Goal: Task Accomplishment & Management: Manage account settings

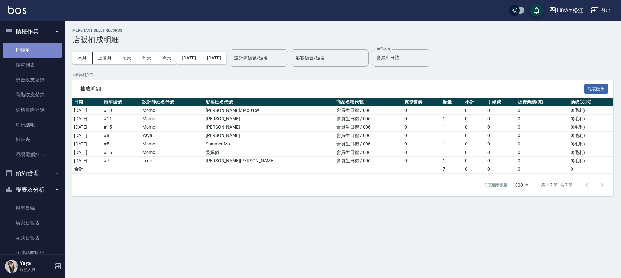
click at [33, 51] on link "打帳單" at bounding box center [33, 50] width 60 height 15
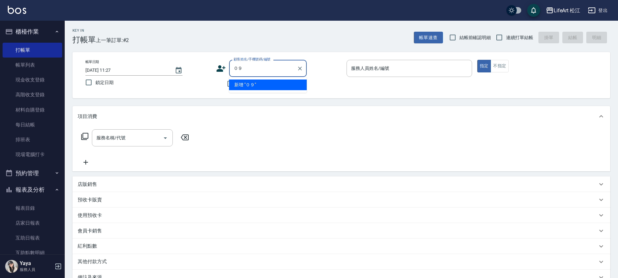
type input "０"
type input "0918112"
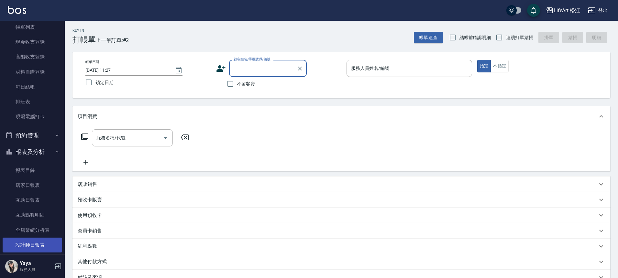
scroll to position [65, 0]
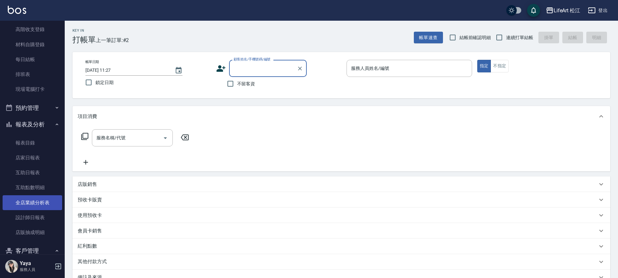
click at [37, 198] on link "全店業績分析表" at bounding box center [33, 202] width 60 height 15
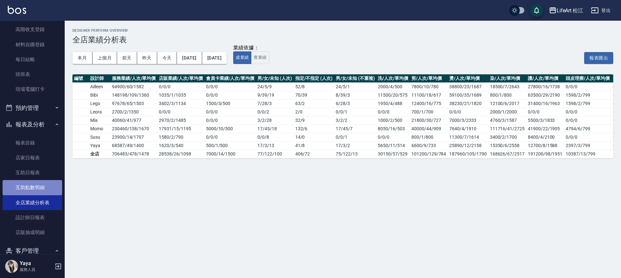
click at [37, 191] on link "互助點數明細" at bounding box center [33, 187] width 60 height 15
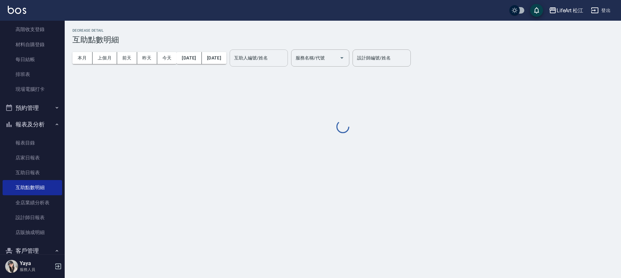
click at [277, 62] on input "互助人編號/姓名" at bounding box center [259, 57] width 52 height 11
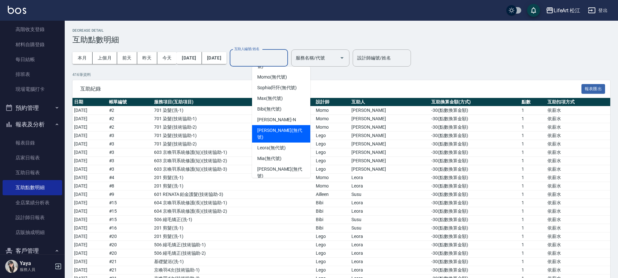
scroll to position [75, 0]
click at [278, 155] on span "Mia (無代號)" at bounding box center [269, 158] width 24 height 7
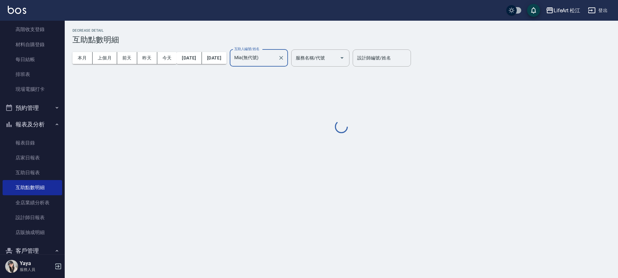
type input "Mia(無代號)"
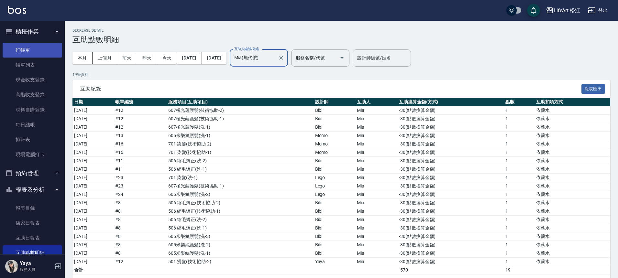
click at [42, 50] on link "打帳單" at bounding box center [33, 50] width 60 height 15
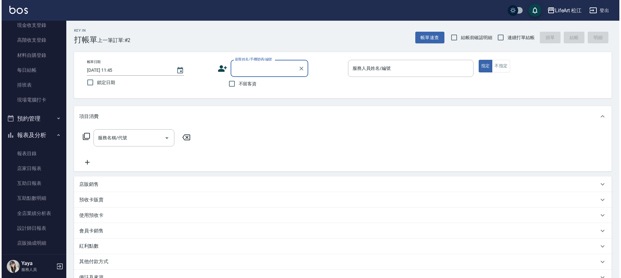
scroll to position [129, 0]
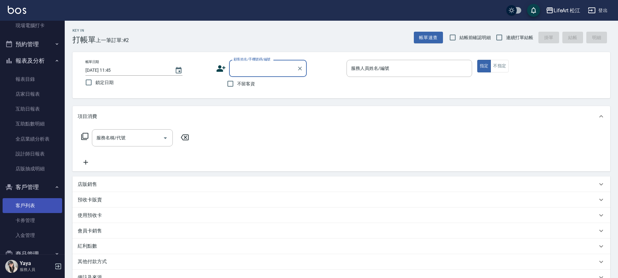
click at [31, 206] on link "客戶列表" at bounding box center [33, 205] width 60 height 15
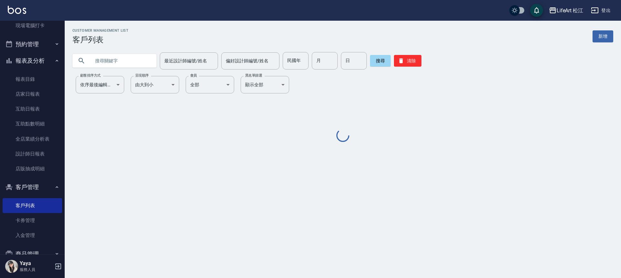
click at [119, 61] on input "text" at bounding box center [121, 60] width 61 height 17
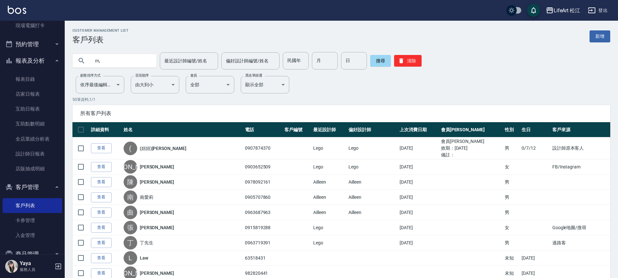
type input "m"
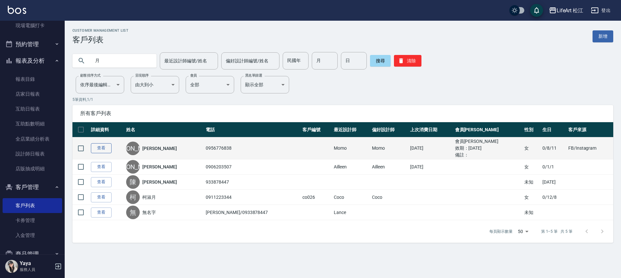
type input "月"
click at [106, 148] on link "查看" at bounding box center [101, 148] width 21 height 10
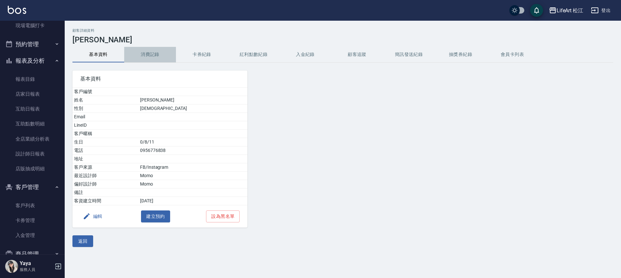
click at [143, 57] on button "消費記錄" at bounding box center [150, 55] width 52 height 16
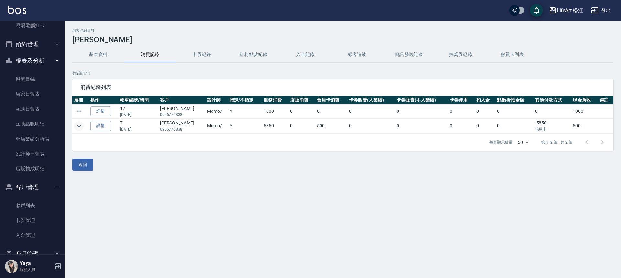
click at [82, 127] on icon "expand row" at bounding box center [79, 126] width 8 height 8
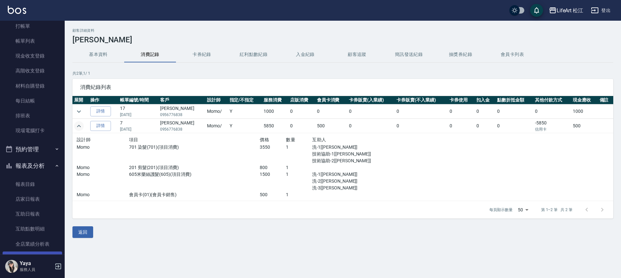
scroll to position [52, 0]
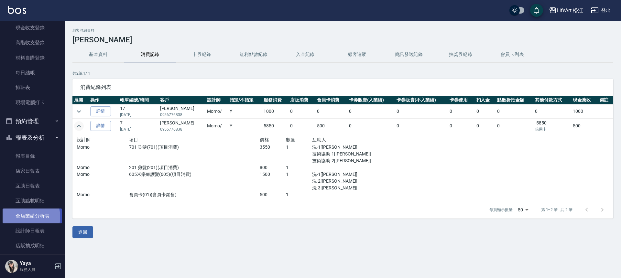
click at [22, 217] on link "全店業績分析表" at bounding box center [33, 216] width 60 height 15
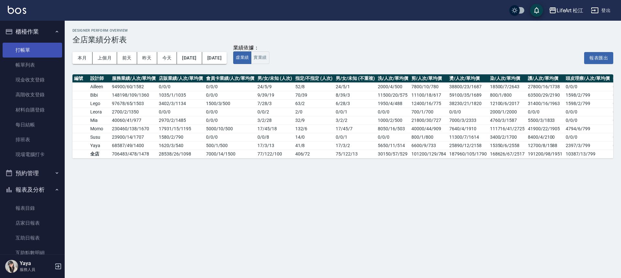
click at [33, 56] on link "打帳單" at bounding box center [33, 50] width 60 height 15
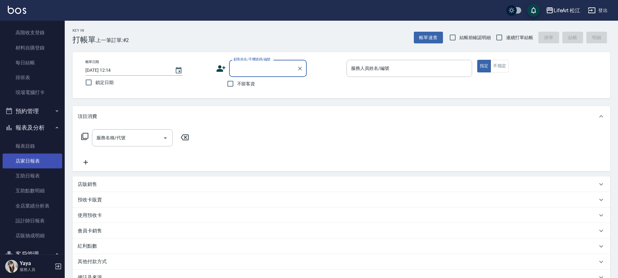
scroll to position [102, 0]
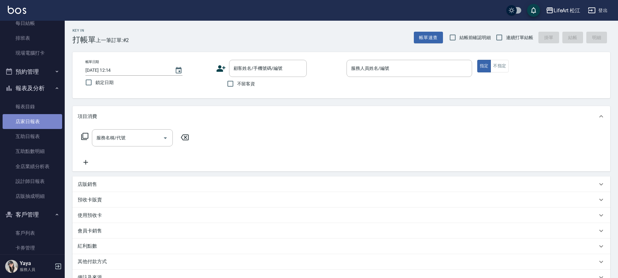
click at [34, 122] on link "店家日報表" at bounding box center [33, 121] width 60 height 15
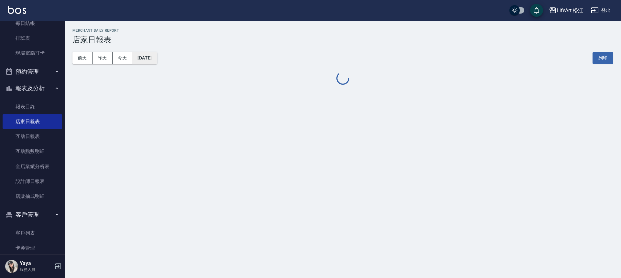
click at [148, 57] on button "[DATE]" at bounding box center [144, 58] width 25 height 12
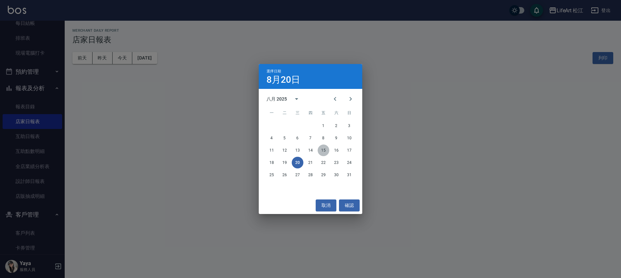
click at [327, 152] on button "15" at bounding box center [324, 151] width 12 height 12
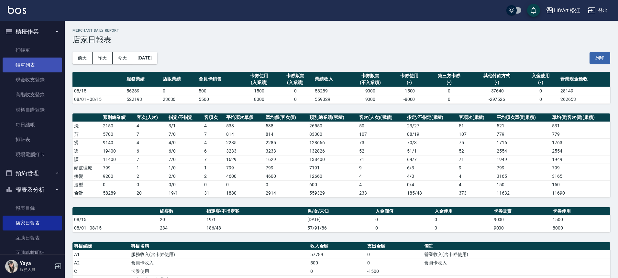
click at [35, 66] on link "帳單列表" at bounding box center [33, 65] width 60 height 15
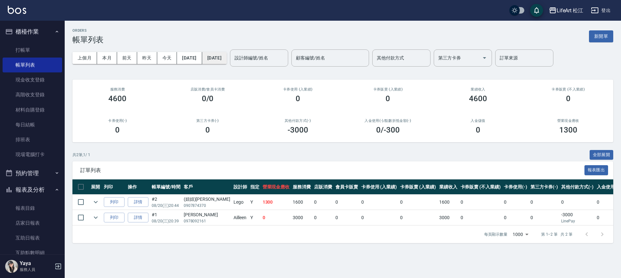
click at [215, 61] on button "[DATE]" at bounding box center [214, 58] width 25 height 12
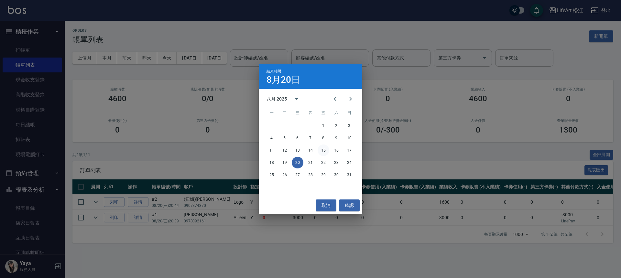
click at [323, 150] on button "15" at bounding box center [324, 151] width 12 height 12
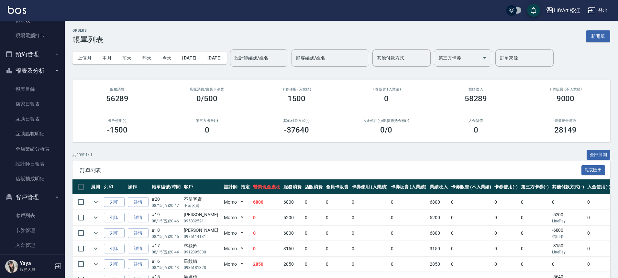
scroll to position [93, 0]
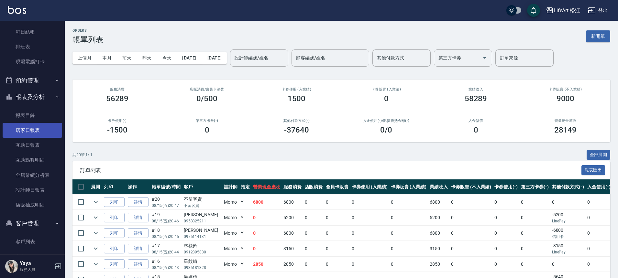
click at [41, 131] on link "店家日報表" at bounding box center [33, 130] width 60 height 15
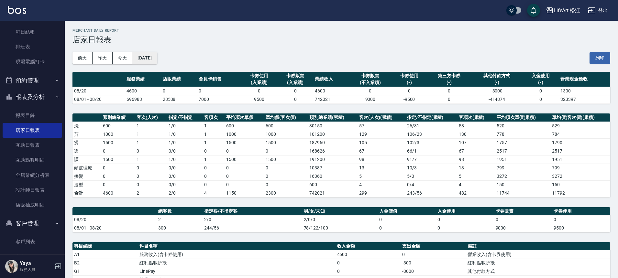
click at [157, 62] on button "[DATE]" at bounding box center [144, 58] width 25 height 12
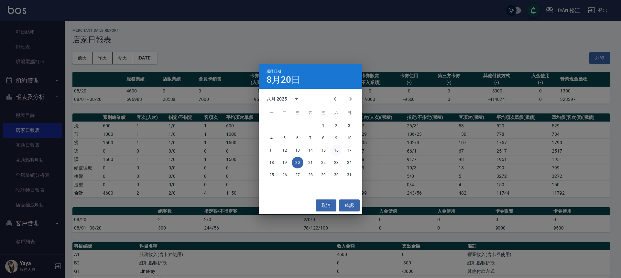
click at [339, 152] on button "16" at bounding box center [337, 151] width 12 height 12
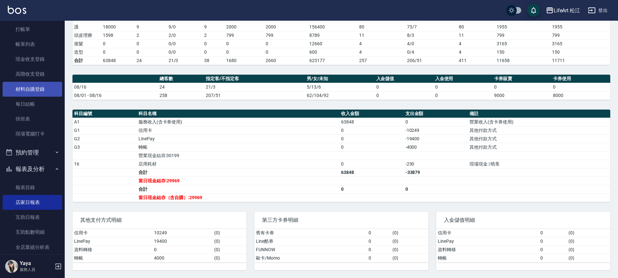
scroll to position [15, 0]
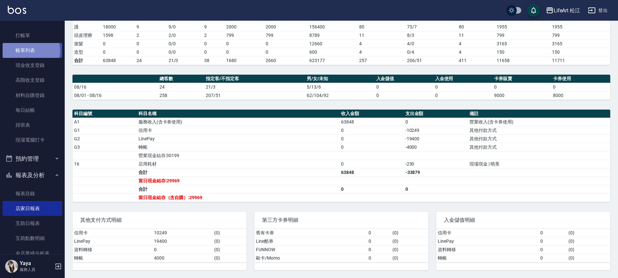
click at [30, 50] on link "帳單列表" at bounding box center [33, 50] width 60 height 15
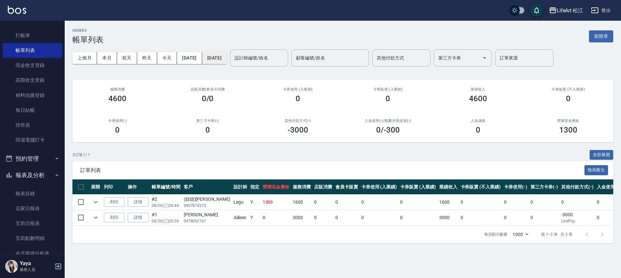
click at [219, 60] on button "[DATE]" at bounding box center [214, 58] width 25 height 12
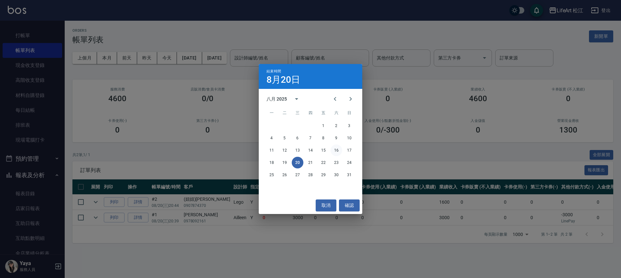
click at [340, 150] on button "16" at bounding box center [337, 151] width 12 height 12
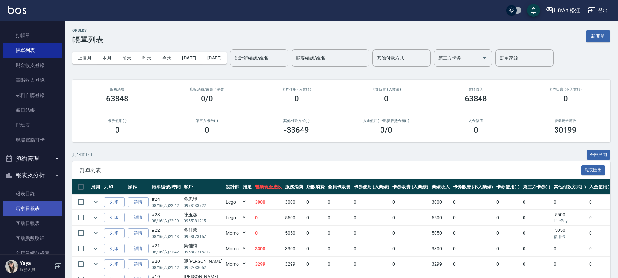
click at [40, 209] on link "店家日報表" at bounding box center [33, 208] width 60 height 15
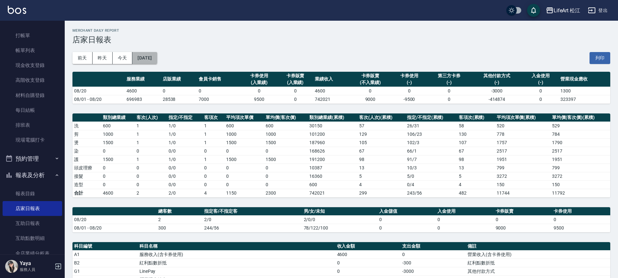
click at [156, 59] on button "[DATE]" at bounding box center [144, 58] width 25 height 12
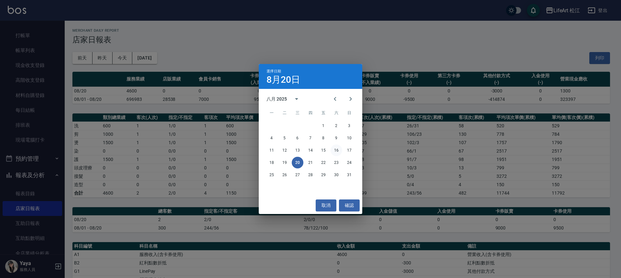
click at [338, 150] on button "16" at bounding box center [337, 151] width 12 height 12
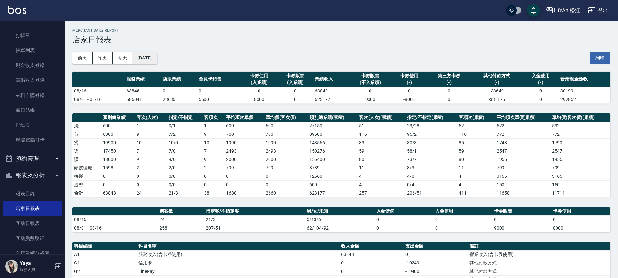
click at [153, 54] on button "[DATE]" at bounding box center [144, 58] width 25 height 12
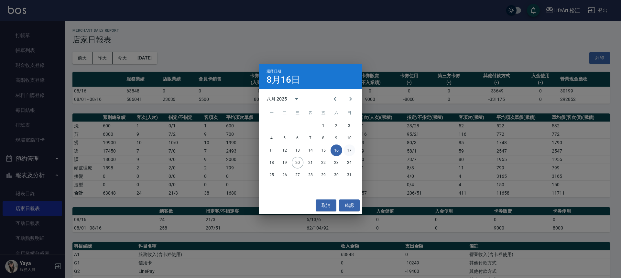
click at [351, 150] on button "17" at bounding box center [350, 151] width 12 height 12
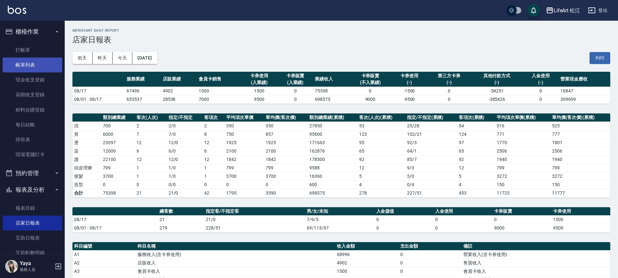
click at [26, 62] on link "帳單列表" at bounding box center [33, 65] width 60 height 15
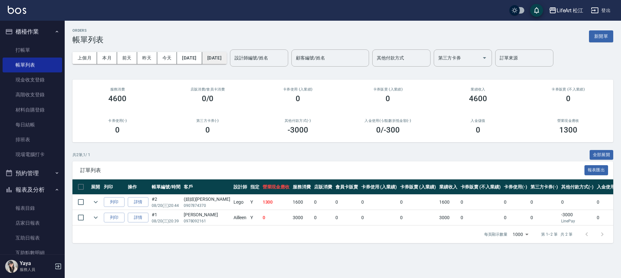
click at [215, 59] on button "[DATE]" at bounding box center [214, 58] width 25 height 12
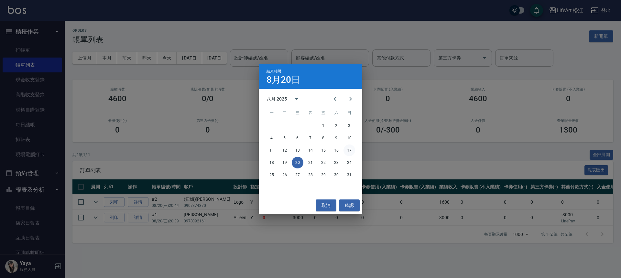
click at [351, 148] on button "17" at bounding box center [350, 151] width 12 height 12
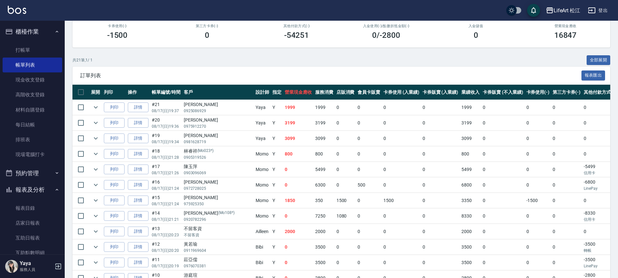
scroll to position [88, 0]
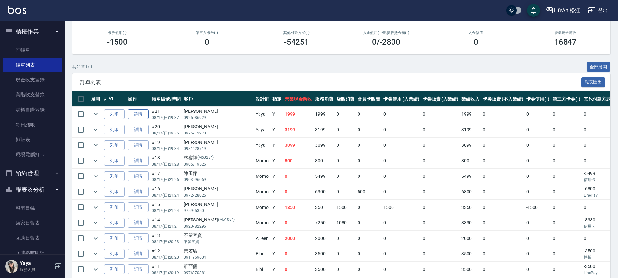
click at [142, 116] on link "詳情" at bounding box center [138, 114] width 21 height 10
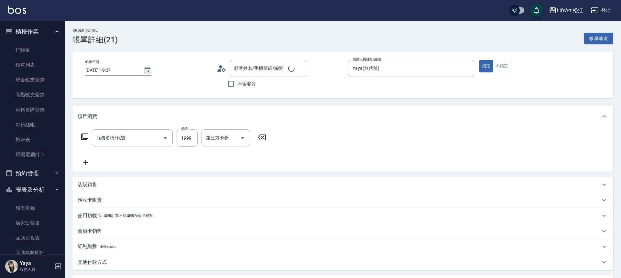
type input "[DATE] 19:37"
type input "Yaya(無代號)"
type input "FB/Instagram"
type input "[PERSON_NAME]/0925086929/"
type input "501 燙髮(501)"
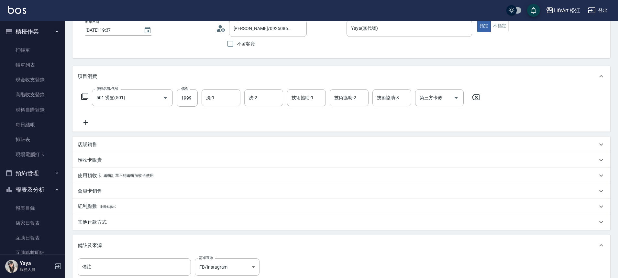
scroll to position [43, 0]
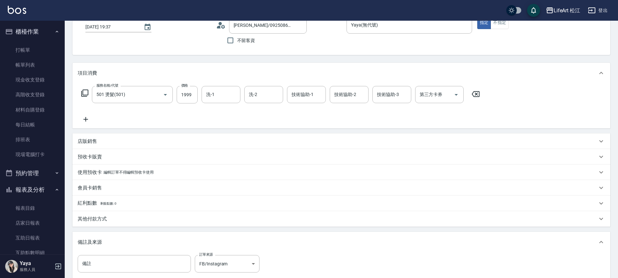
click at [103, 143] on div "店販銷售" at bounding box center [338, 141] width 520 height 7
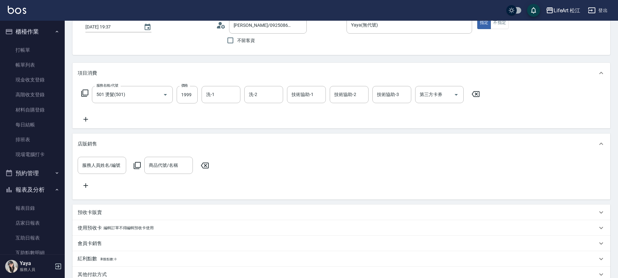
click at [103, 143] on div "店販銷售" at bounding box center [338, 144] width 520 height 7
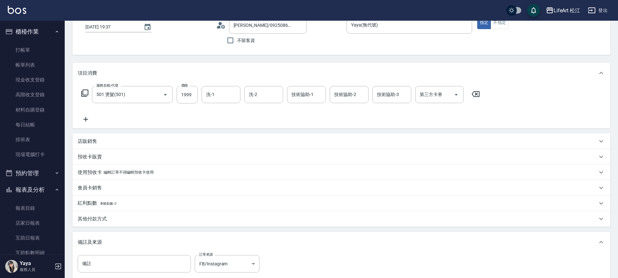
click at [106, 145] on div "店販銷售" at bounding box center [341, 142] width 538 height 16
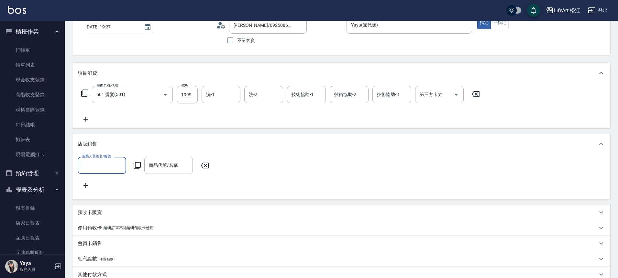
scroll to position [0, 0]
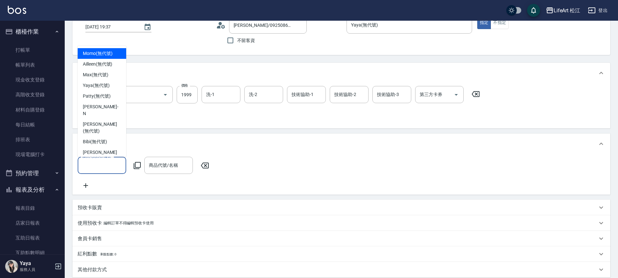
click at [101, 168] on input "服務人員姓名/編號" at bounding box center [102, 165] width 43 height 11
click at [109, 89] on div "Yaya (無代號)" at bounding box center [102, 85] width 49 height 11
type input "Yaya(無代號)"
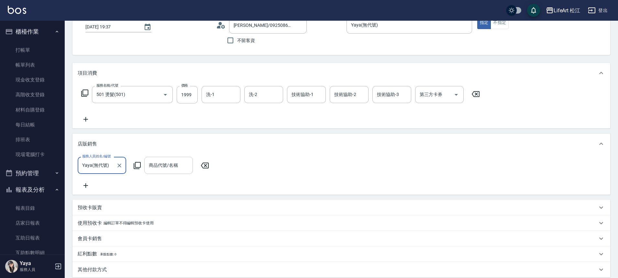
click at [166, 167] on input "商品代號/名稱" at bounding box center [168, 165] width 43 height 11
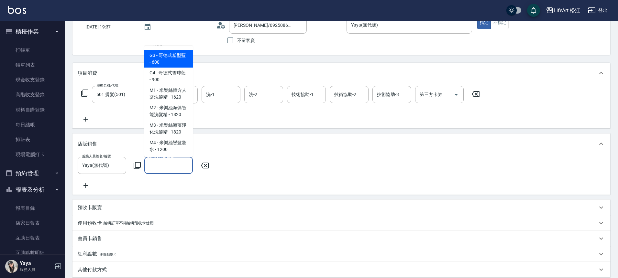
scroll to position [279, 0]
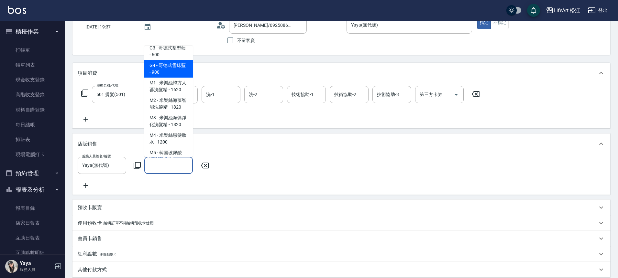
click at [168, 78] on span "G4 - 哥德式雪球藍 - 900" at bounding box center [168, 68] width 49 height 17
type input "哥德式雪球藍"
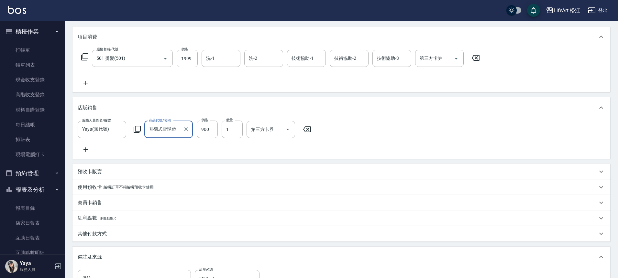
scroll to position [171, 0]
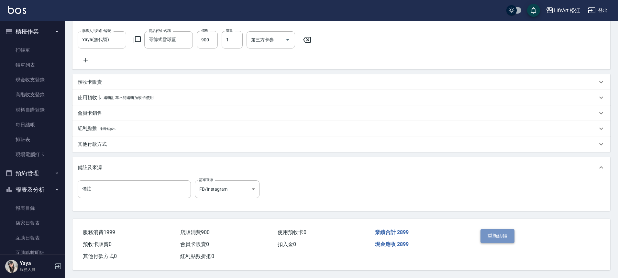
click at [496, 241] on button "重新結帳" at bounding box center [498, 236] width 34 height 14
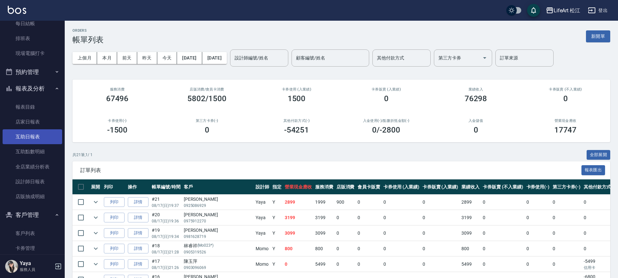
scroll to position [111, 0]
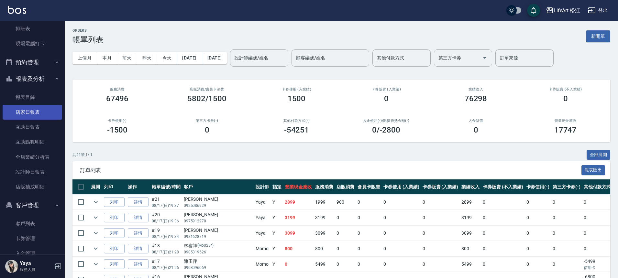
click at [36, 110] on link "店家日報表" at bounding box center [33, 112] width 60 height 15
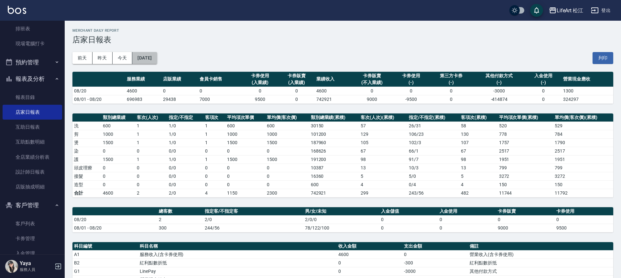
click at [154, 60] on button "[DATE]" at bounding box center [144, 58] width 25 height 12
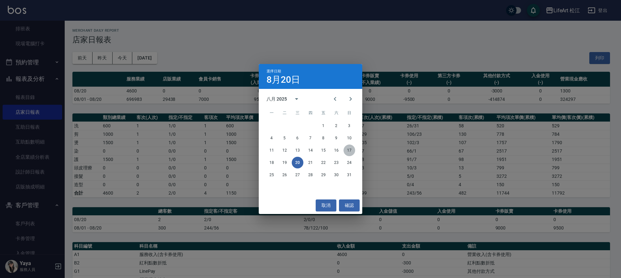
click at [351, 150] on button "17" at bounding box center [350, 151] width 12 height 12
click at [351, 150] on div "LifeArt 松江 [DATE] 店家日報表 列印時間： [DATE][PHONE_NUMBER]:46 Merchant Daily Report 店家日…" at bounding box center [309, 197] width 618 height 394
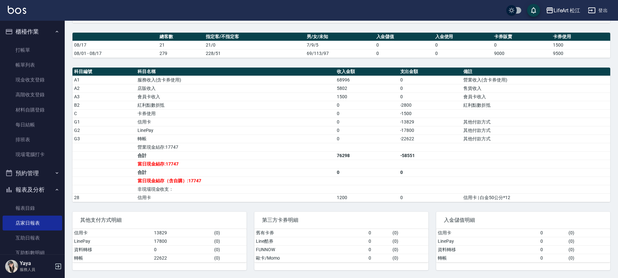
click at [36, 65] on link "帳單列表" at bounding box center [33, 65] width 60 height 15
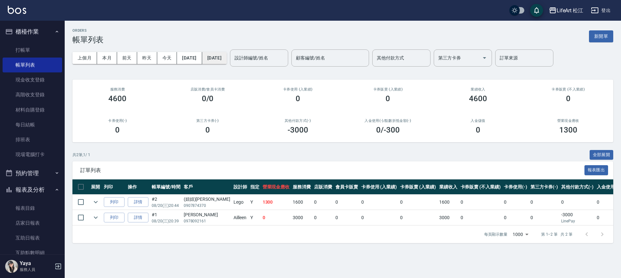
click at [227, 60] on button "[DATE]" at bounding box center [214, 58] width 25 height 12
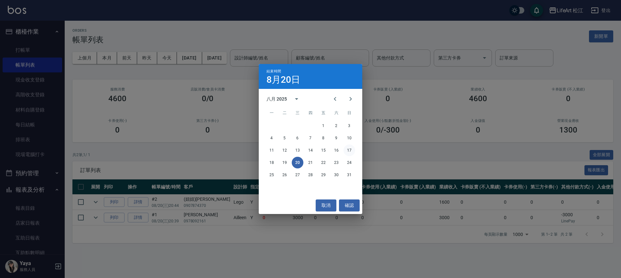
click at [351, 151] on button "17" at bounding box center [350, 151] width 12 height 12
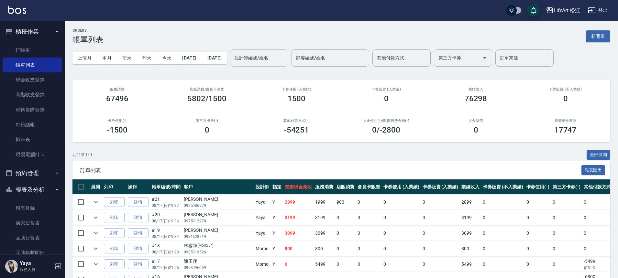
click at [282, 56] on div "設計師編號/姓名 設計師編號/姓名" at bounding box center [259, 58] width 58 height 17
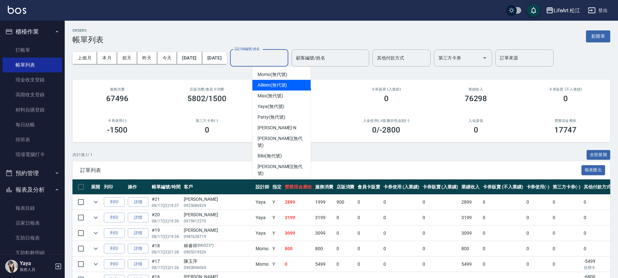
click at [279, 80] on div "Ailleen (無代號)" at bounding box center [281, 85] width 58 height 11
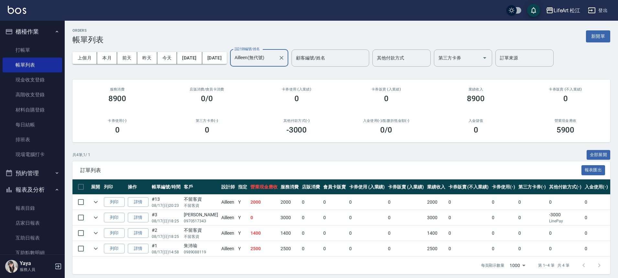
click at [276, 60] on input "Ailleen(無代號)" at bounding box center [254, 57] width 43 height 11
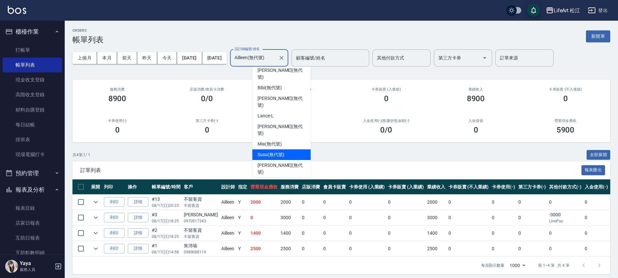
scroll to position [75, 0]
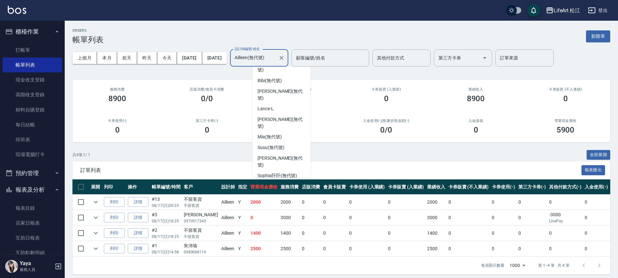
click at [290, 192] on div "Lego (無代號)" at bounding box center [281, 197] width 58 height 11
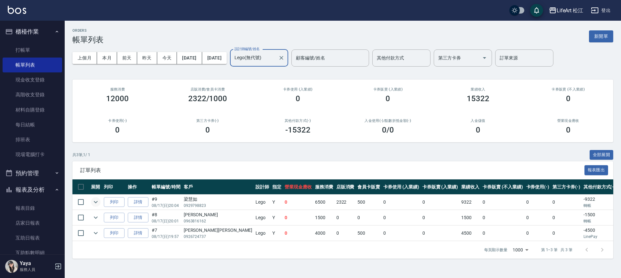
click at [97, 203] on icon "expand row" at bounding box center [96, 202] width 8 height 8
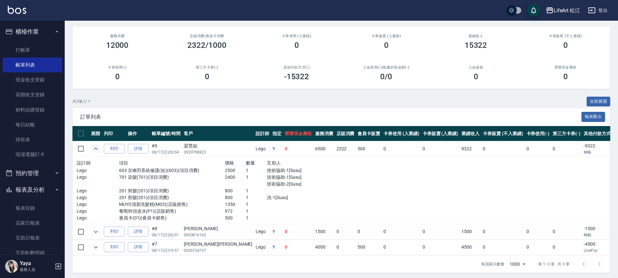
scroll to position [54, 0]
drag, startPoint x: 208, startPoint y: 203, endPoint x: 103, endPoint y: 208, distance: 105.3
click at [102, 211] on div "設計師 項目 價格 數量 互助人 Lego 603 京喚羽系統修護(短)(603)(項目消費) 2500 1 技術協助-1[Susu] Lego 701 染髮…" at bounding box center [204, 190] width 254 height 62
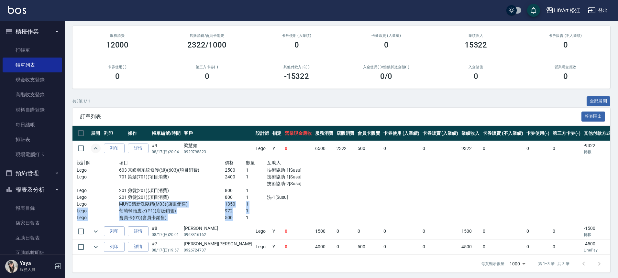
drag, startPoint x: 107, startPoint y: 205, endPoint x: 216, endPoint y: 218, distance: 110.2
click at [216, 218] on div "設計師 項目 價格 數量 互助人 Lego 603 京喚羽系統修護(短)(603)(項目消費) 2500 1 技術協助-1[Susu] Lego 701 染髮…" at bounding box center [204, 190] width 254 height 62
click at [192, 127] on th "客戶" at bounding box center [218, 133] width 72 height 15
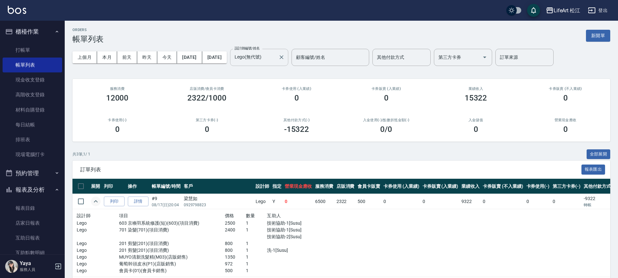
scroll to position [0, 0]
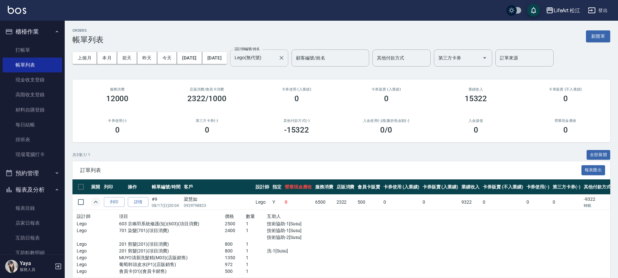
click at [270, 57] on input "Lego(無代號)" at bounding box center [254, 57] width 43 height 11
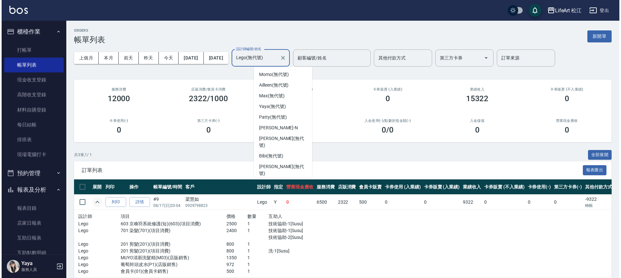
scroll to position [73, 0]
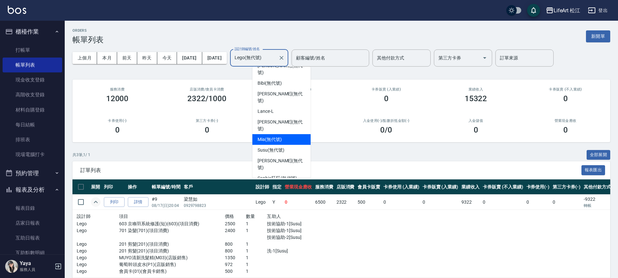
click at [278, 136] on span "Mia (無代號)" at bounding box center [270, 139] width 24 height 7
type input "Mia(無代號)"
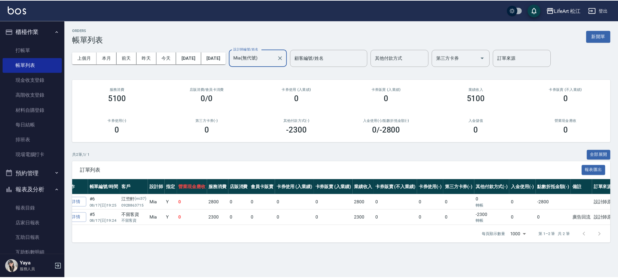
scroll to position [0, 0]
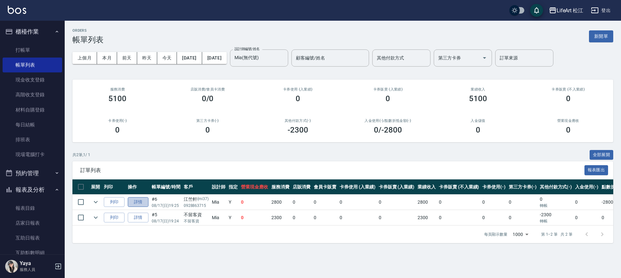
click at [133, 202] on link "詳情" at bounding box center [138, 202] width 21 height 10
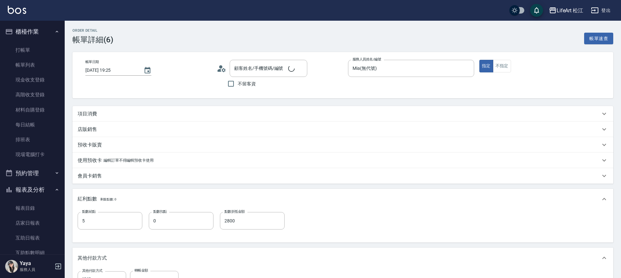
type input "[DATE] 19:25"
type input "Mia(無代號)"
type input "5"
type input "2800"
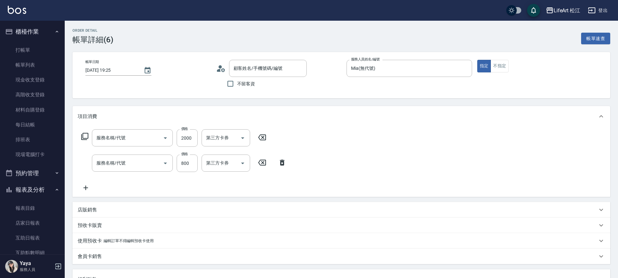
type input "[PERSON_NAME]/0928863715/mi37"
type input "501 燙髮(501)"
type input "201 剪髮(201)"
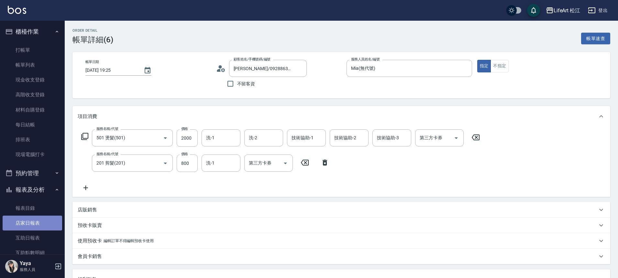
click at [45, 227] on link "店家日報表" at bounding box center [33, 223] width 60 height 15
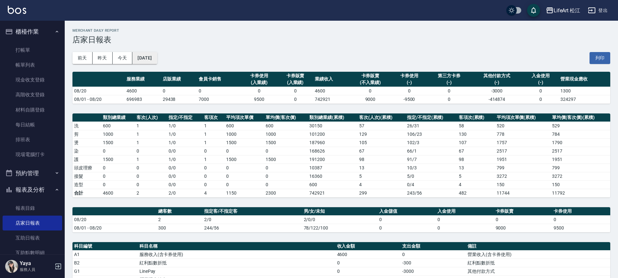
click at [155, 57] on button "[DATE]" at bounding box center [144, 58] width 25 height 12
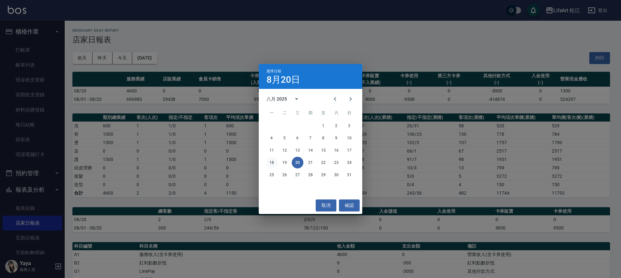
click at [271, 164] on button "18" at bounding box center [272, 163] width 12 height 12
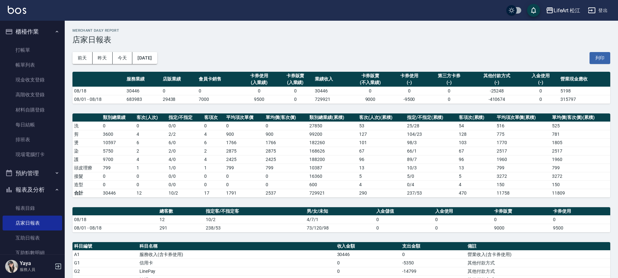
scroll to position [124, 0]
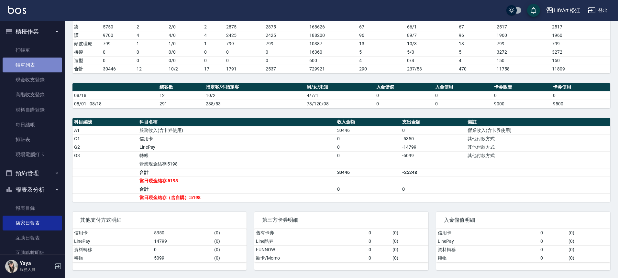
click at [40, 61] on link "帳單列表" at bounding box center [33, 65] width 60 height 15
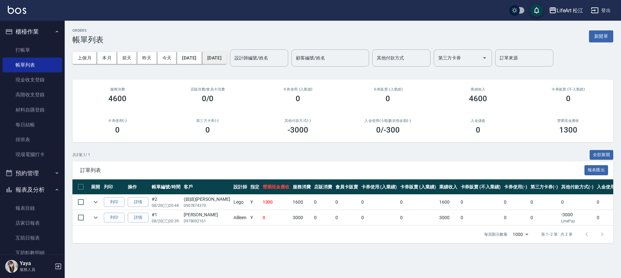
click at [219, 58] on button "[DATE]" at bounding box center [214, 58] width 25 height 12
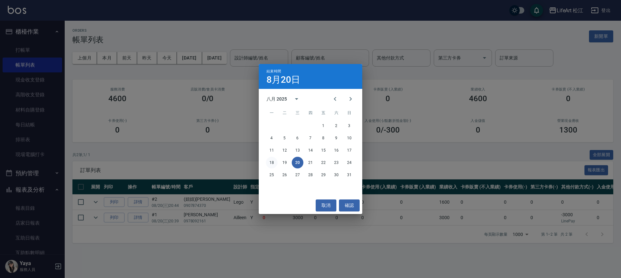
click at [275, 163] on button "18" at bounding box center [272, 163] width 12 height 12
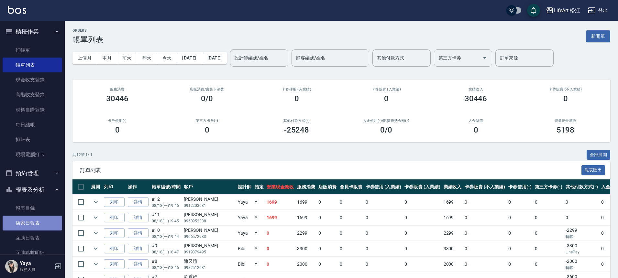
click at [46, 224] on link "店家日報表" at bounding box center [33, 223] width 60 height 15
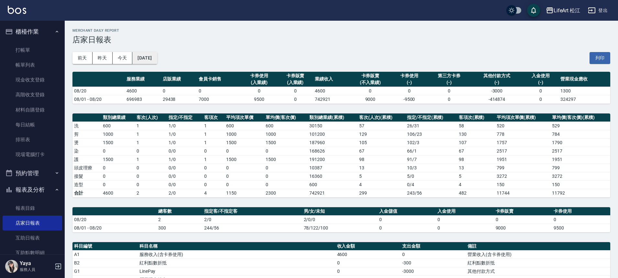
click at [157, 58] on button "[DATE]" at bounding box center [144, 58] width 25 height 12
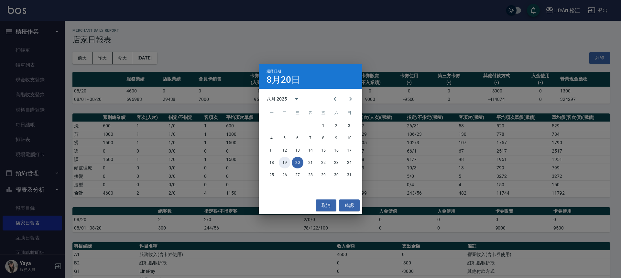
click at [284, 164] on button "19" at bounding box center [285, 163] width 12 height 12
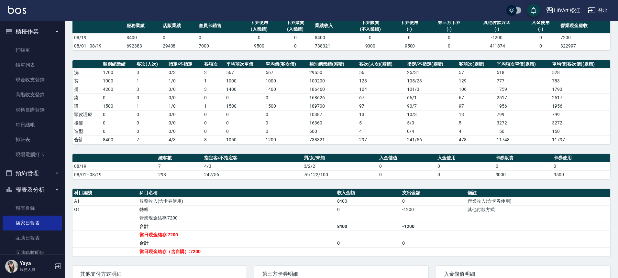
scroll to position [107, 0]
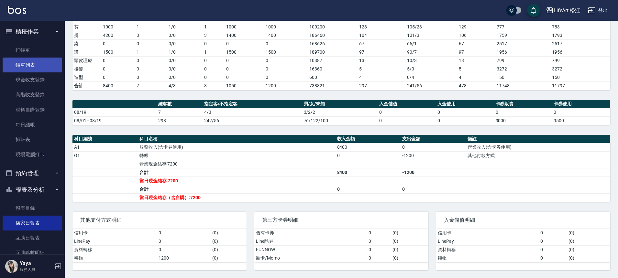
click at [42, 68] on link "帳單列表" at bounding box center [33, 65] width 60 height 15
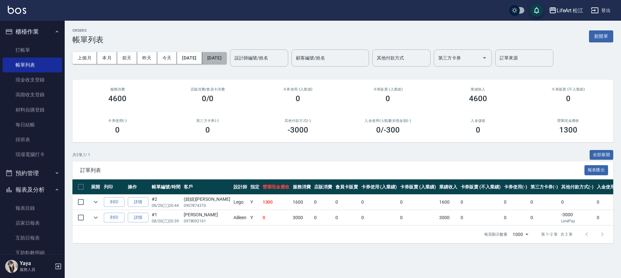
click at [227, 58] on button "[DATE]" at bounding box center [214, 58] width 25 height 12
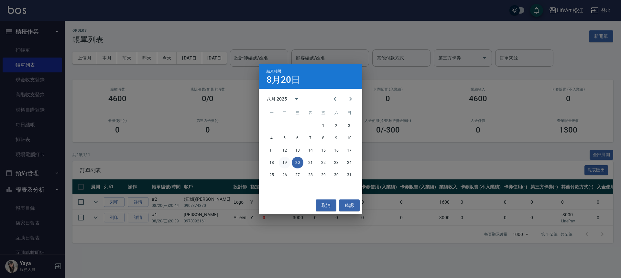
click at [284, 162] on button "19" at bounding box center [285, 163] width 12 height 12
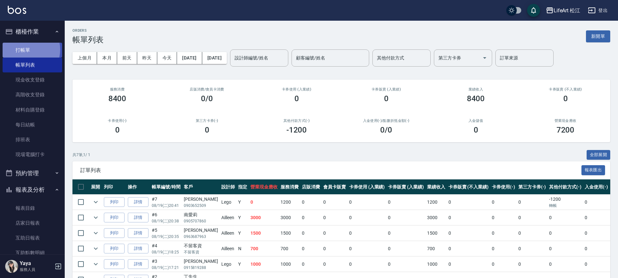
click at [25, 50] on link "打帳單" at bounding box center [33, 50] width 60 height 15
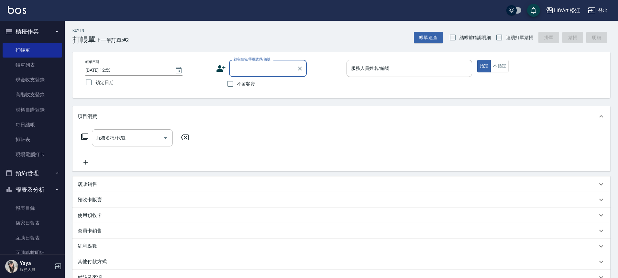
click at [219, 70] on icon at bounding box center [221, 68] width 9 height 6
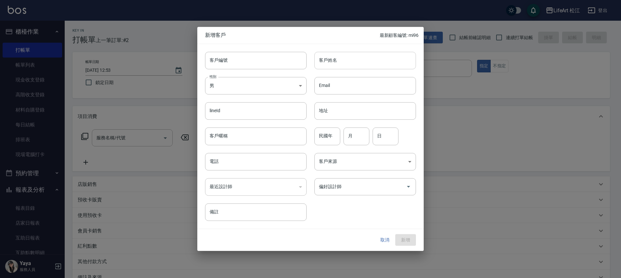
click at [335, 62] on input "客戶姓名" at bounding box center [366, 60] width 102 height 17
type input "j"
type input "[PERSON_NAME]"
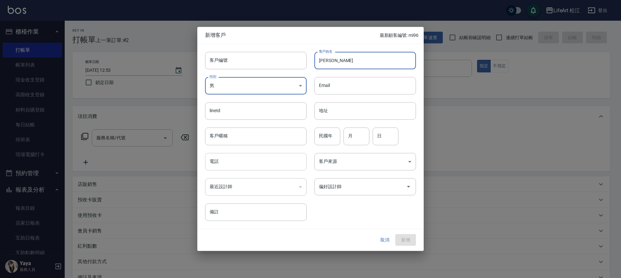
click at [249, 163] on input "電話" at bounding box center [256, 161] width 102 height 17
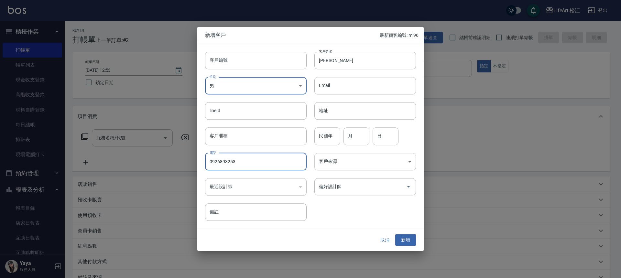
type input "0926893253"
click at [324, 162] on body "LifeArt 松江 登出 櫃檯作業 打帳單 帳單列表 現金收支登錄 高階收支登錄 材料自購登錄 每日結帳 排班表 現場電腦打卡 預約管理 預約管理 單日預約…" at bounding box center [310, 178] width 621 height 356
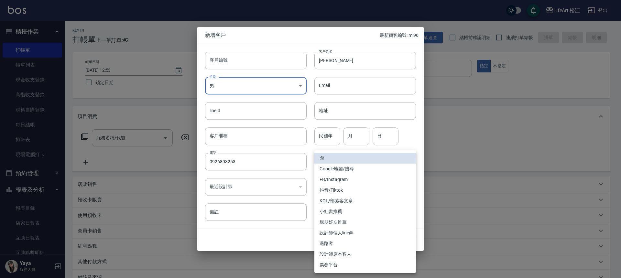
click at [340, 180] on li "FB/Instagram" at bounding box center [366, 179] width 102 height 11
type input "FB/Instagram"
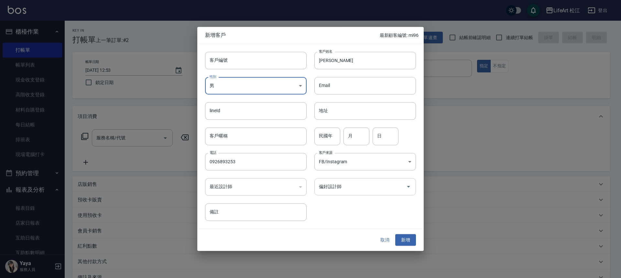
click at [346, 193] on div "偏好設計師" at bounding box center [366, 186] width 102 height 17
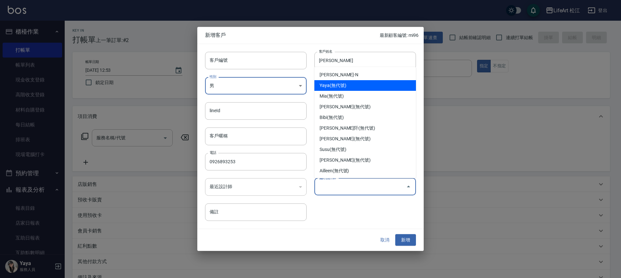
click at [347, 86] on li "Yaya(無代號)" at bounding box center [366, 85] width 102 height 11
type input "Yaya"
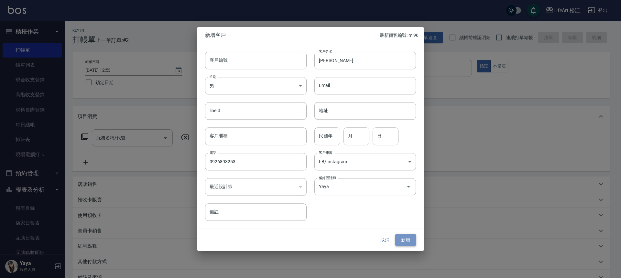
click at [407, 241] on button "新增" at bounding box center [406, 240] width 21 height 12
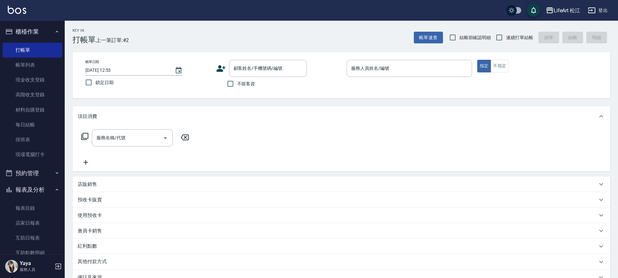
click at [221, 69] on icon at bounding box center [221, 68] width 9 height 6
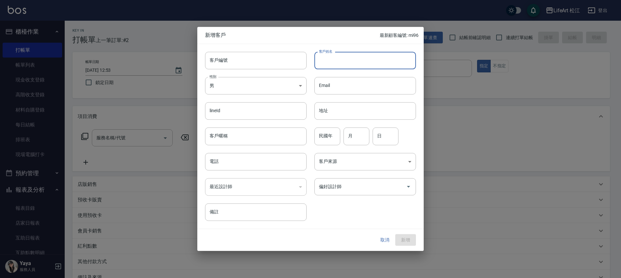
click at [346, 65] on input "客戶姓名" at bounding box center [366, 60] width 102 height 17
type input "n"
type input "Nau 業配姊姊"
click at [233, 160] on input "電話" at bounding box center [256, 161] width 102 height 17
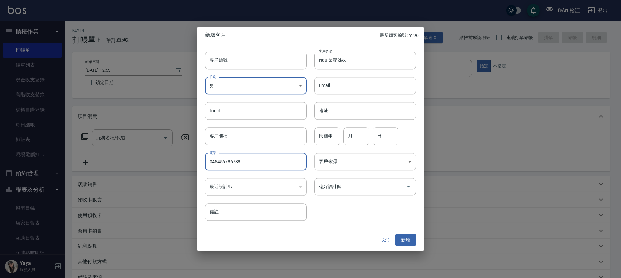
type input "045456786788"
click at [316, 164] on body "LifeArt 松江 登出 櫃檯作業 打帳單 帳單列表 現金收支登錄 高階收支登錄 材料自購登錄 每日結帳 排班表 現場電腦打卡 預約管理 預約管理 單日預約…" at bounding box center [310, 178] width 621 height 356
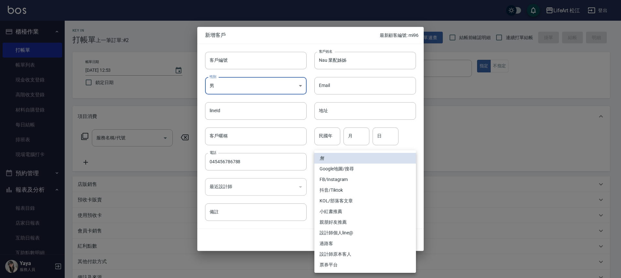
click at [327, 178] on li "FB/Instagram" at bounding box center [366, 179] width 102 height 11
type input "FB/Instagram"
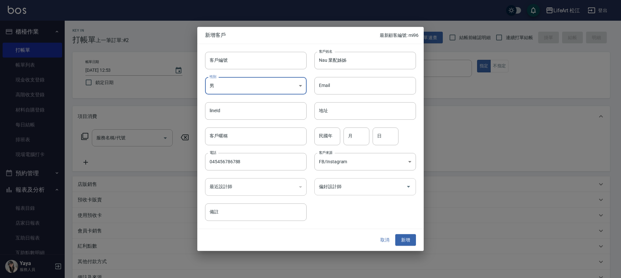
click at [338, 190] on input "偏好設計師" at bounding box center [361, 186] width 86 height 11
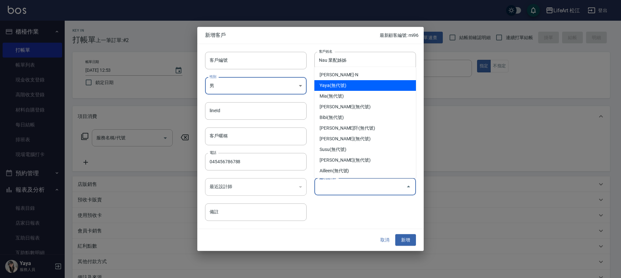
click at [344, 88] on li "Yaya(無代號)" at bounding box center [366, 85] width 102 height 11
type input "Yaya"
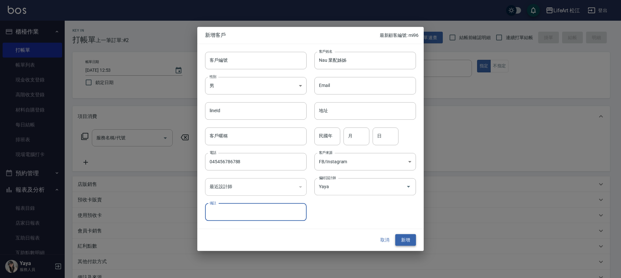
click at [403, 238] on button "新增" at bounding box center [406, 240] width 21 height 12
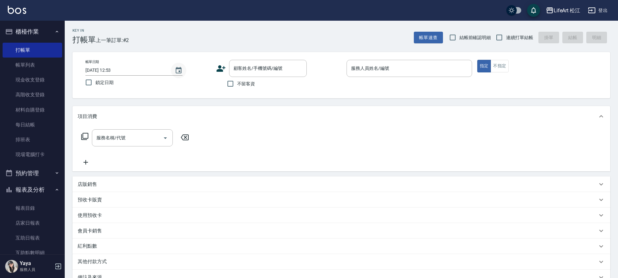
click at [175, 72] on icon "Choose date, selected date is 2025-08-20" at bounding box center [179, 71] width 8 height 8
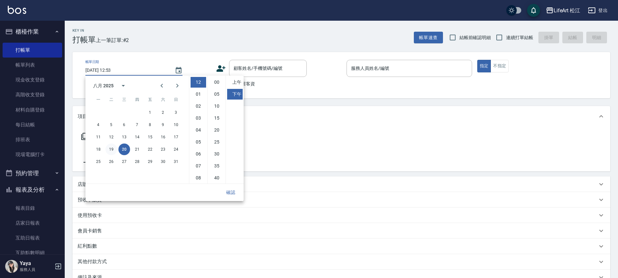
click at [108, 149] on button "19" at bounding box center [112, 150] width 12 height 12
type input "[DATE] 12:53"
click at [237, 193] on button "確認" at bounding box center [230, 193] width 21 height 12
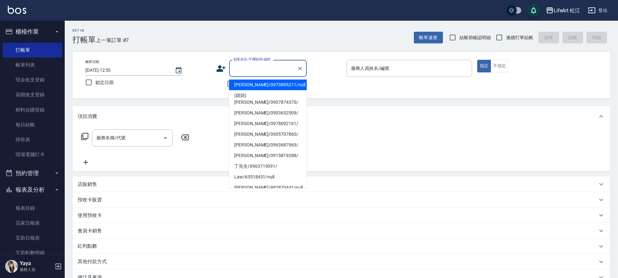
click at [252, 70] on input "顧客姓名/手機號碼/編號" at bounding box center [263, 68] width 62 height 11
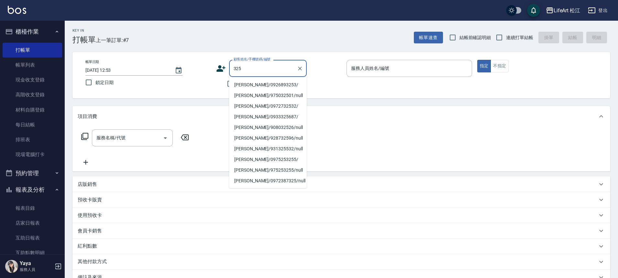
click at [270, 87] on li "[PERSON_NAME]/0926893253/" at bounding box center [268, 85] width 78 height 11
type input "[PERSON_NAME]/0926893253/"
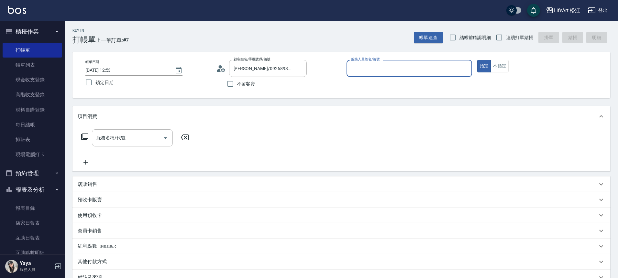
type input "Yaya(無代號)"
click at [100, 139] on div "服務名稱/代號 服務名稱/代號" at bounding box center [132, 137] width 81 height 17
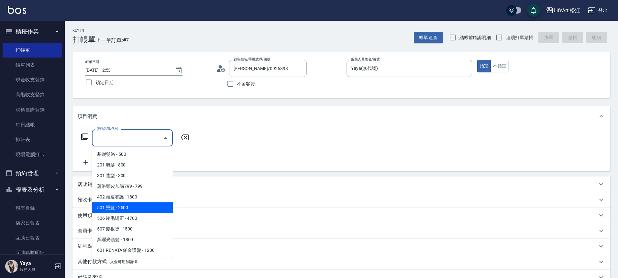
click at [131, 206] on span "501 燙髮 - 2500" at bounding box center [132, 208] width 81 height 11
type input "501 燙髮(501)"
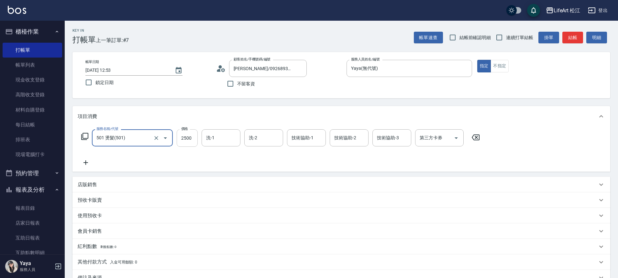
click at [183, 141] on input "2500" at bounding box center [187, 137] width 21 height 17
type input "2299"
click at [223, 137] on input "洗-1" at bounding box center [221, 137] width 33 height 11
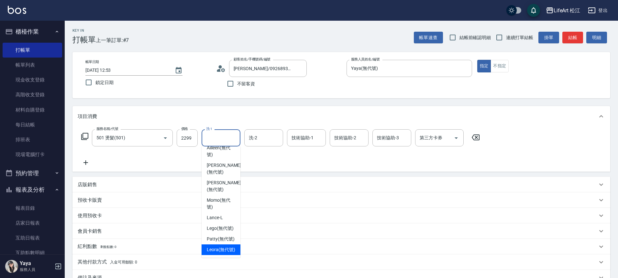
scroll to position [157, 0]
click at [222, 247] on span "Leora (無代號)" at bounding box center [221, 250] width 28 height 7
type input "Leora(無代號)"
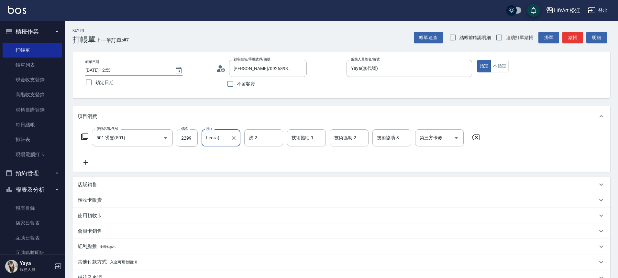
click at [143, 177] on div "店販銷售" at bounding box center [341, 185] width 538 height 16
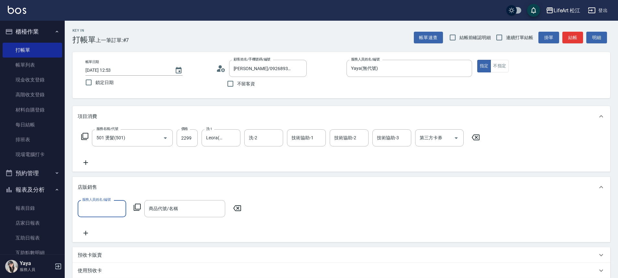
scroll to position [0, 0]
click at [141, 183] on div "店販銷售" at bounding box center [341, 187] width 538 height 21
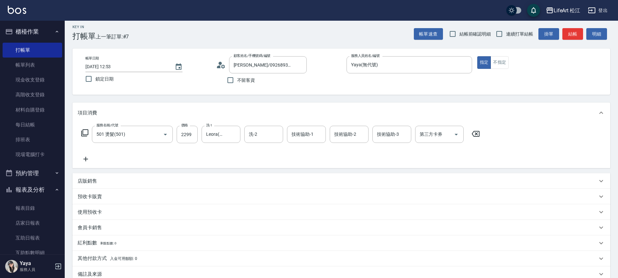
scroll to position [81, 0]
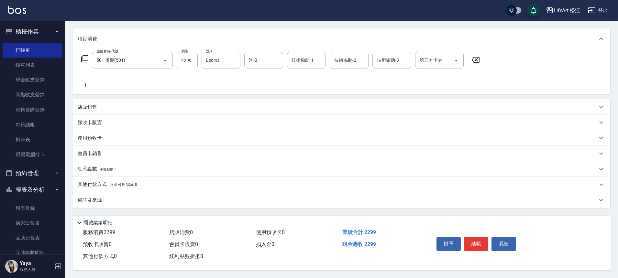
click at [240, 203] on div "備註及來源" at bounding box center [341, 201] width 538 height 16
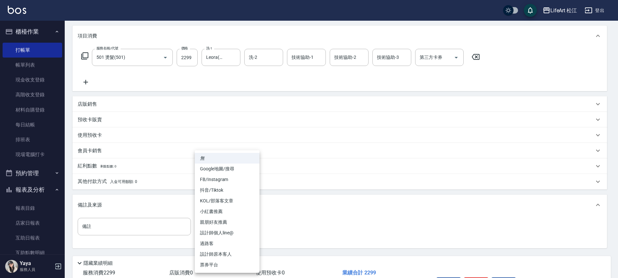
click at [244, 230] on body "LifeArt 松江 登出 櫃檯作業 打帳單 帳單列表 現金收支登錄 高階收支登錄 材料自購登錄 每日結帳 排班表 現場電腦打卡 預約管理 預約管理 單日預約…" at bounding box center [309, 118] width 618 height 399
click at [227, 179] on li "FB/Instagram" at bounding box center [227, 179] width 65 height 11
type input "FB/Instagram"
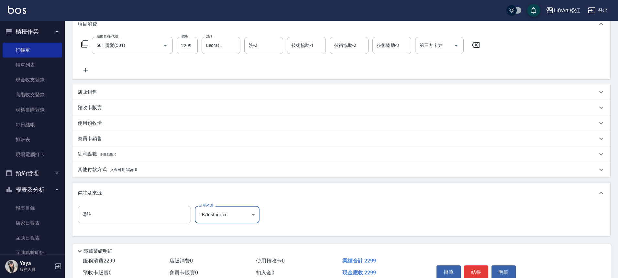
scroll to position [124, 0]
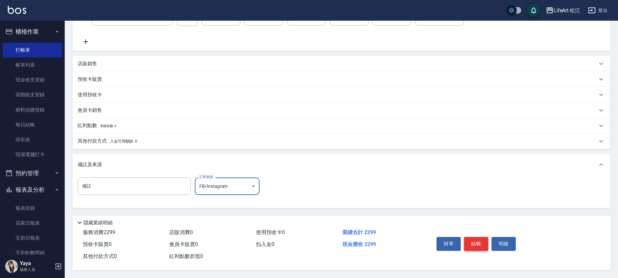
click at [473, 238] on button "結帳" at bounding box center [476, 244] width 24 height 14
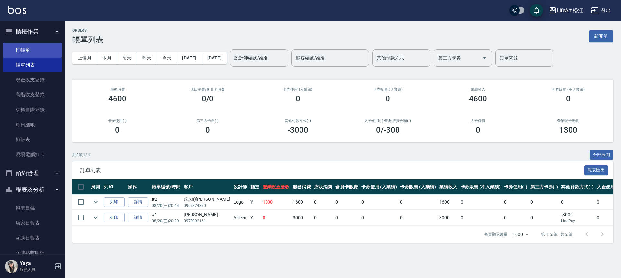
click at [39, 54] on link "打帳單" at bounding box center [33, 50] width 60 height 15
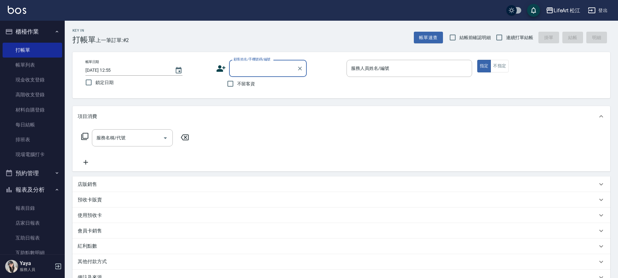
click at [260, 69] on input "顧客姓名/手機號碼/編號" at bounding box center [263, 68] width 62 height 11
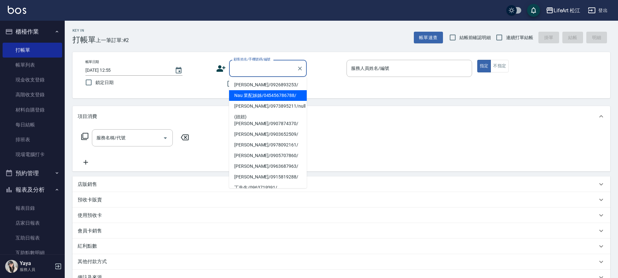
click at [258, 97] on li "Nau 業配姊姊/045456786788/" at bounding box center [268, 95] width 78 height 11
type input "Nau 業配姊姊/045456786788/"
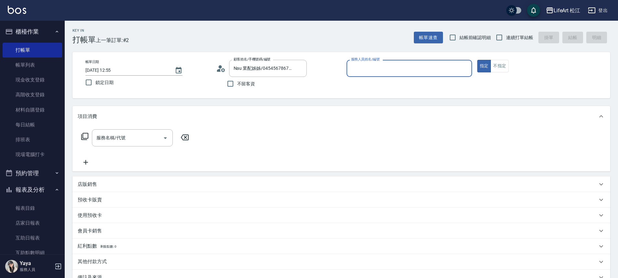
type input "Yaya(無代號)"
click at [130, 140] on input "服務名稱/代號" at bounding box center [127, 137] width 65 height 11
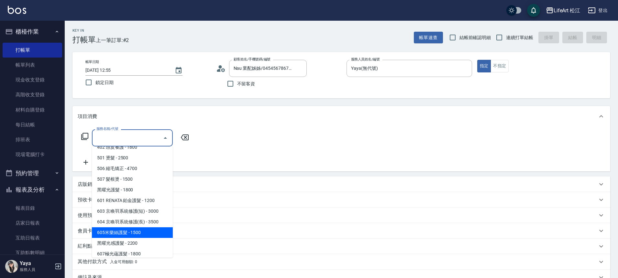
scroll to position [51, 0]
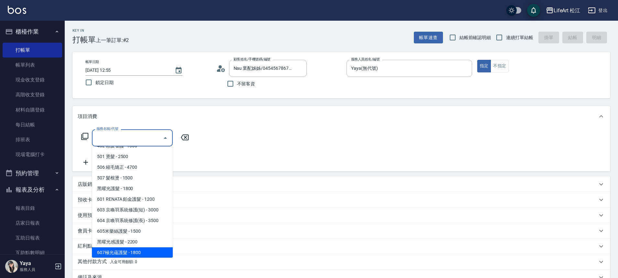
click at [148, 252] on span "607極光蘊護髮 - 1800" at bounding box center [132, 253] width 81 height 11
type input "607極光蘊護髮(607)"
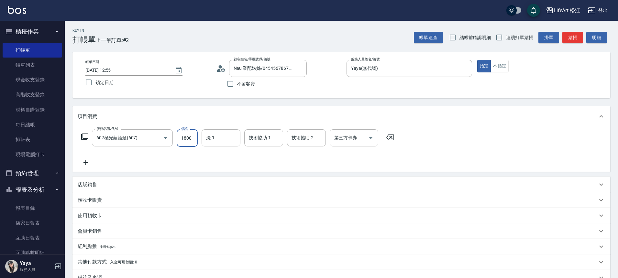
click at [187, 138] on input "1800" at bounding box center [187, 137] width 21 height 17
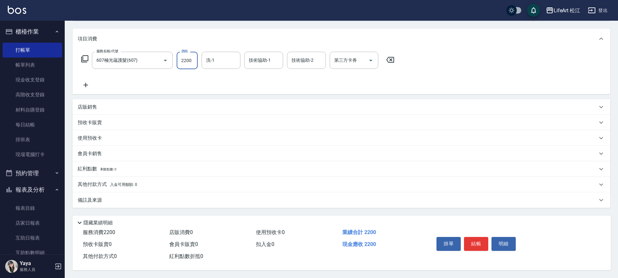
scroll to position [81, 0]
type input "2200"
click at [167, 202] on div "備註及來源" at bounding box center [341, 201] width 538 height 16
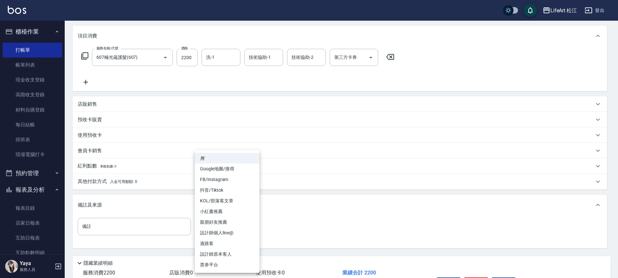
click at [239, 225] on body "LifeArt 松江 登出 櫃檯作業 打帳單 帳單列表 現金收支登錄 高階收支登錄 材料自購登錄 每日結帳 排班表 現場電腦打卡 預約管理 預約管理 單日預約…" at bounding box center [309, 118] width 618 height 399
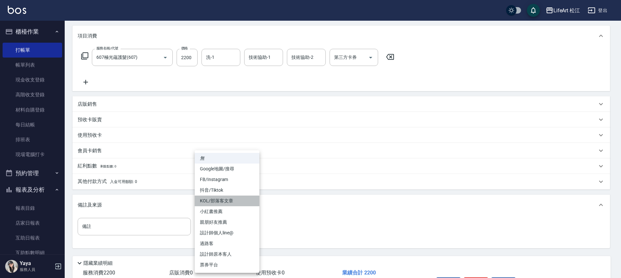
click at [237, 204] on li "KOL/部落客文章" at bounding box center [227, 201] width 65 height 11
type input "KOL/部落客文章"
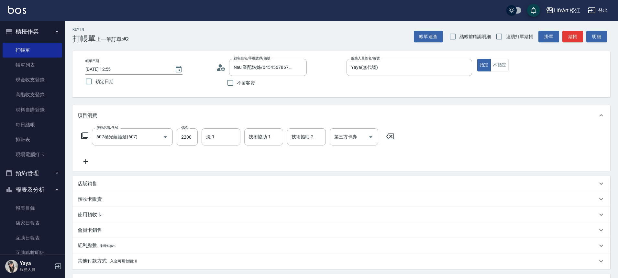
scroll to position [0, 0]
click at [177, 70] on icon "Choose date, selected date is 2025-08-20" at bounding box center [179, 71] width 8 height 8
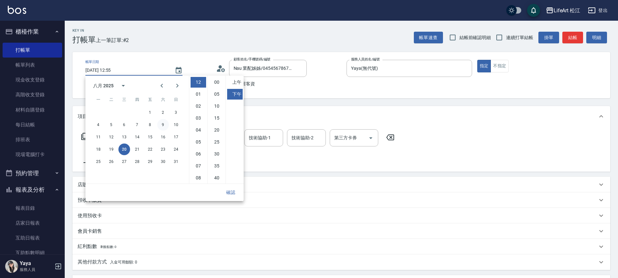
scroll to position [36, 0]
click at [116, 151] on button "19" at bounding box center [112, 150] width 12 height 12
type input "[DATE] 12:55"
click at [230, 193] on button "確認" at bounding box center [230, 193] width 21 height 12
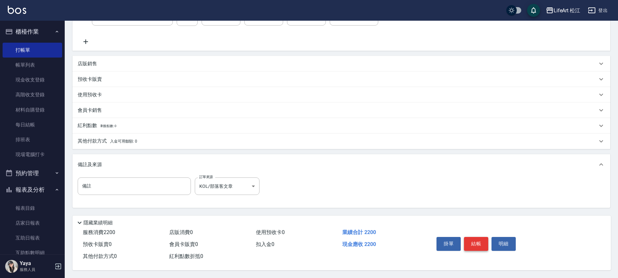
scroll to position [124, 0]
click at [470, 239] on button "結帳" at bounding box center [476, 244] width 24 height 14
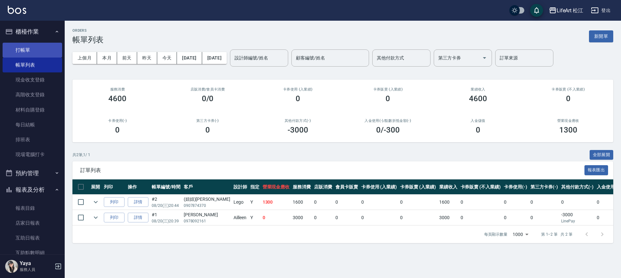
click at [48, 54] on link "打帳單" at bounding box center [33, 50] width 60 height 15
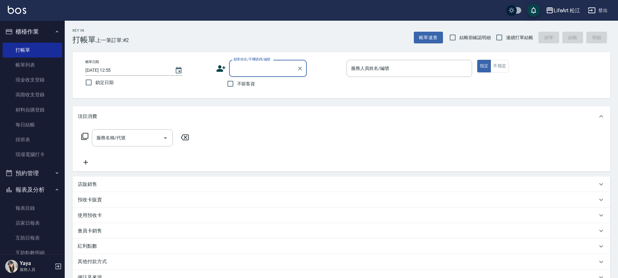
click at [238, 72] on input "顧客姓名/手機號碼/編號" at bounding box center [263, 68] width 62 height 11
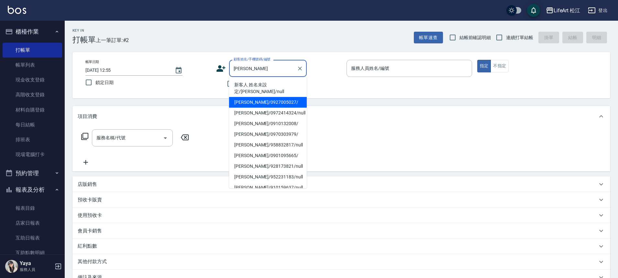
click at [251, 97] on li "[PERSON_NAME]/0927005027/" at bounding box center [268, 102] width 78 height 11
type input "[PERSON_NAME]/0927005027/"
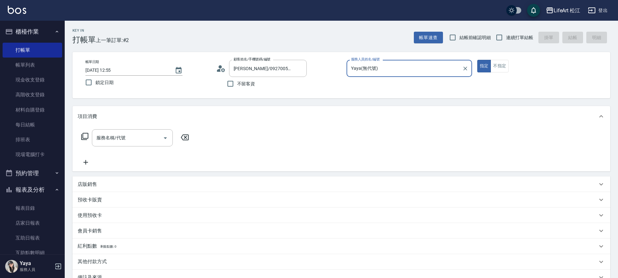
type input "Yaya(無代號)"
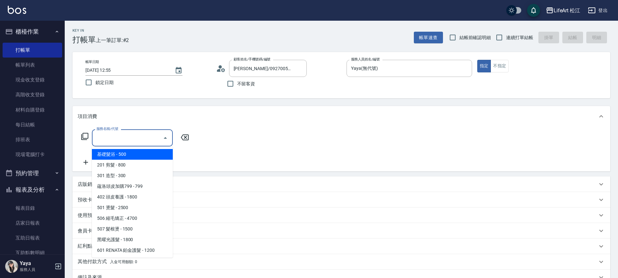
click at [110, 140] on input "服務名稱/代號" at bounding box center [127, 137] width 65 height 11
click at [116, 153] on span "基礎髮浴 - 500" at bounding box center [132, 154] width 81 height 11
type input "基礎髮浴 (101)"
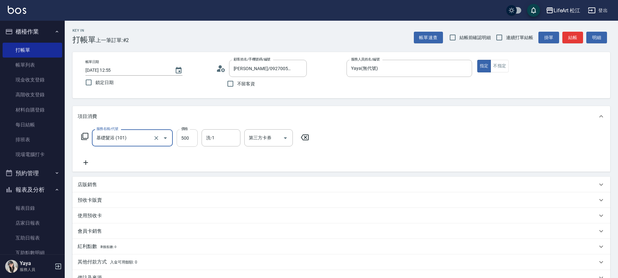
click at [195, 136] on input "500" at bounding box center [187, 137] width 21 height 17
type input "350"
click at [93, 158] on div "服務名稱/代號 基礎髮浴 (101) 服務名稱/代號 價格 350 價格 洗-1 洗-1 第三方卡券 第三方卡券" at bounding box center [195, 147] width 235 height 37
click at [85, 163] on icon at bounding box center [86, 163] width 5 height 5
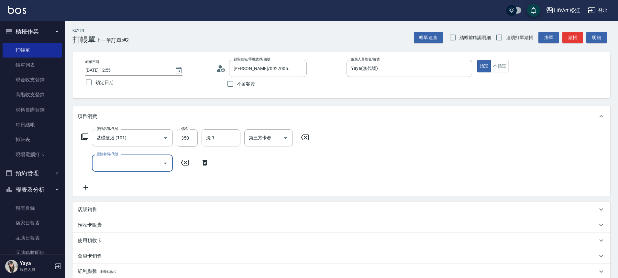
click at [137, 158] on input "服務名稱/代號" at bounding box center [127, 163] width 65 height 11
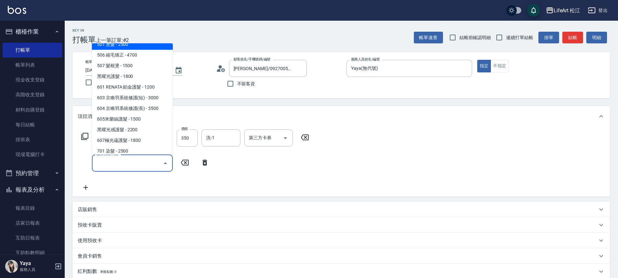
scroll to position [63, 0]
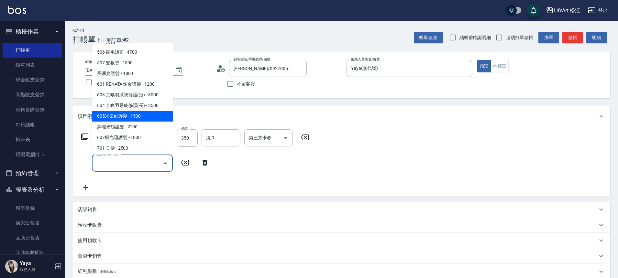
click at [148, 120] on span "605米樂絲護髮 - 1500" at bounding box center [132, 116] width 81 height 11
type input "605米樂絲護髮(605)"
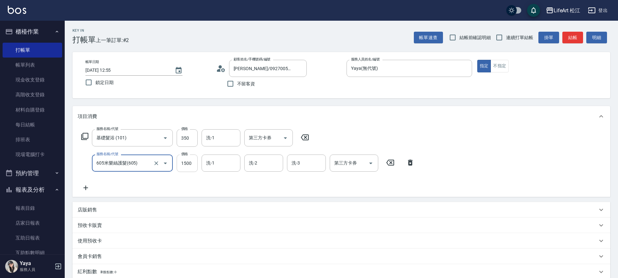
click at [189, 164] on input "1500" at bounding box center [187, 163] width 21 height 17
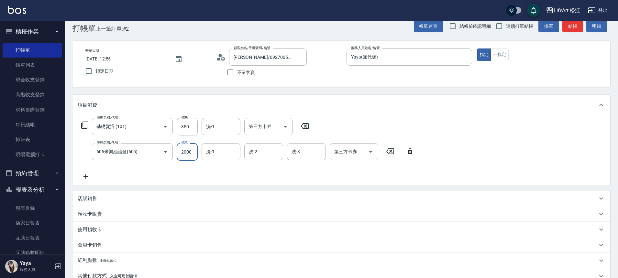
scroll to position [106, 0]
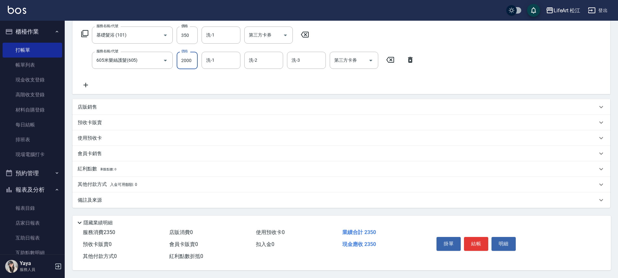
type input "2000"
click at [258, 197] on div "備註及來源" at bounding box center [338, 200] width 520 height 7
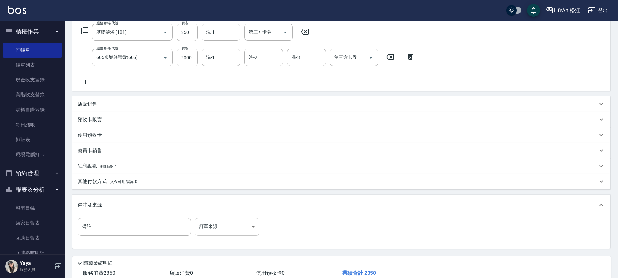
click at [230, 220] on body "LifeArt 松江 登出 櫃檯作業 打帳單 帳單列表 現金收支登錄 高階收支登錄 材料自購登錄 每日結帳 排班表 現場電腦打卡 預約管理 預約管理 單日預約…" at bounding box center [309, 106] width 618 height 425
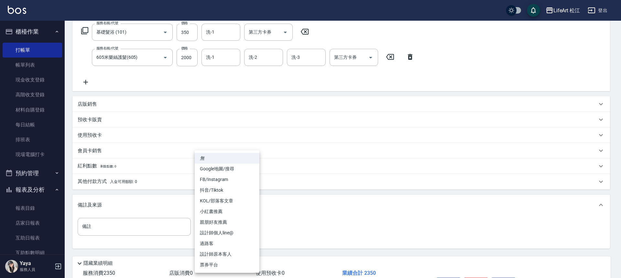
click at [227, 255] on li "設計師原本客人" at bounding box center [227, 254] width 65 height 11
type input "設計師原本客人"
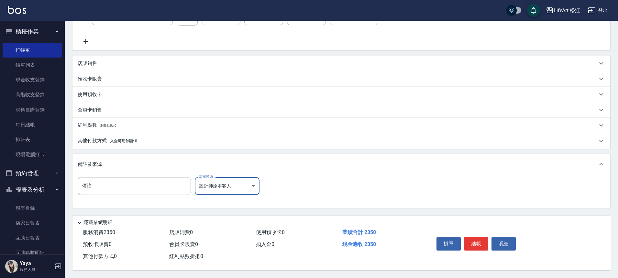
scroll to position [150, 0]
click at [477, 239] on button "結帳" at bounding box center [476, 244] width 24 height 14
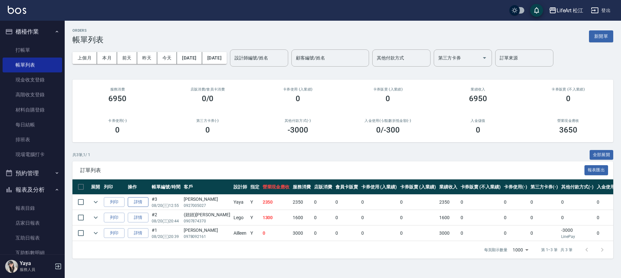
click at [140, 200] on link "詳情" at bounding box center [138, 202] width 21 height 10
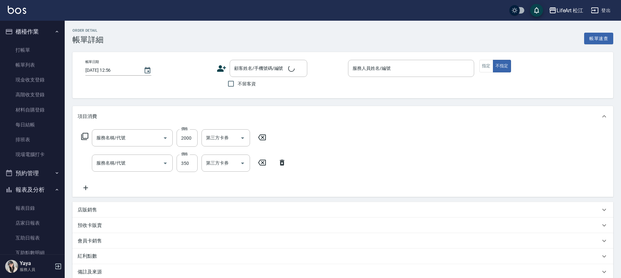
click at [144, 70] on icon "Choose date, selected date is 2025-08-20" at bounding box center [148, 71] width 8 height 8
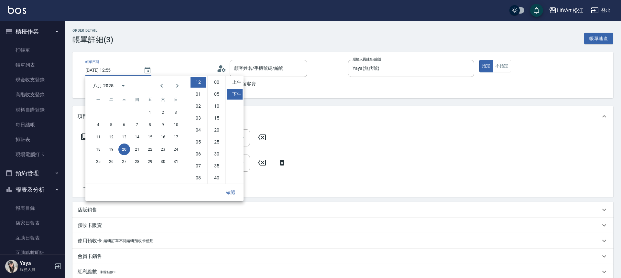
type input "[DATE] 12:55"
type input "Yaya(無代號)"
type input "605米樂絲護髮(605)"
type input "基礎髮浴 (101)"
type input "設計師原本客人"
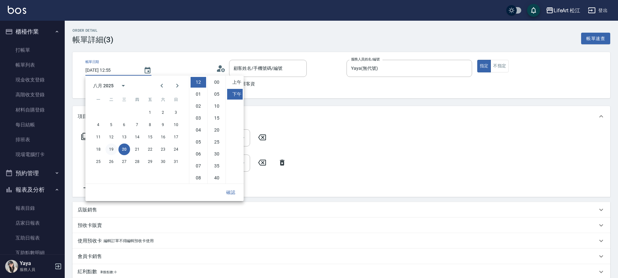
click at [113, 149] on button "19" at bounding box center [112, 150] width 12 height 12
type input "[PERSON_NAME]/0927005027/"
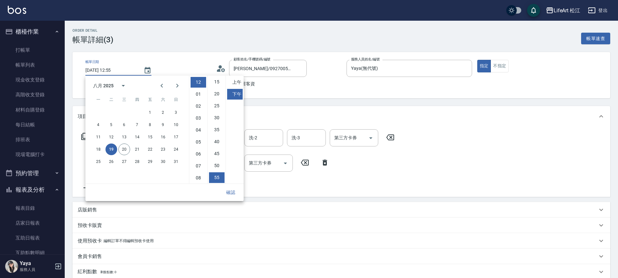
type input "[DATE] 12:55"
click at [232, 192] on button "確認" at bounding box center [230, 193] width 21 height 12
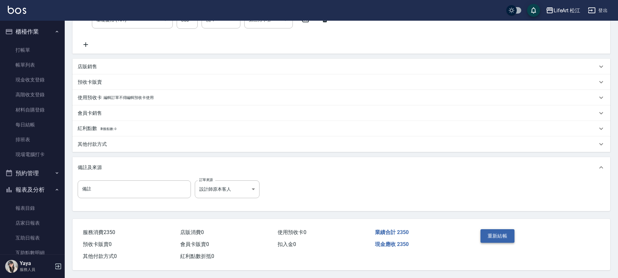
scroll to position [146, 0]
click at [491, 234] on button "重新結帳" at bounding box center [498, 236] width 34 height 14
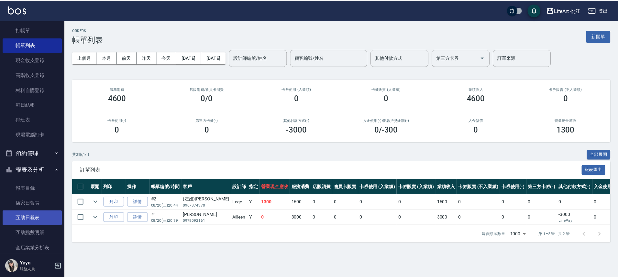
scroll to position [27, 0]
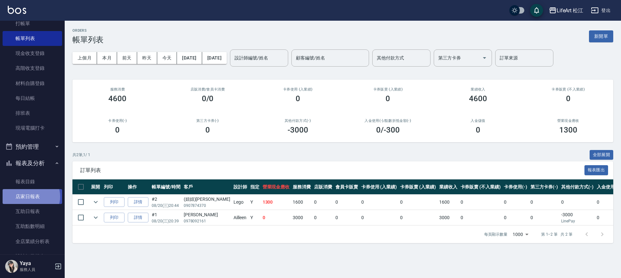
click at [31, 197] on link "店家日報表" at bounding box center [33, 196] width 60 height 15
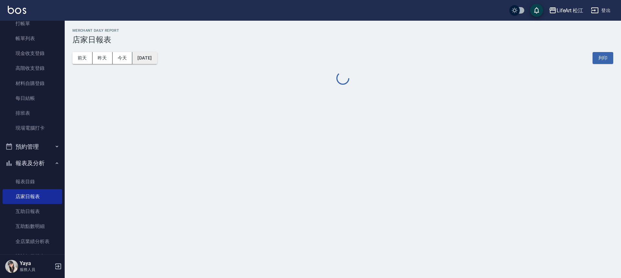
click at [149, 63] on button "[DATE]" at bounding box center [144, 58] width 25 height 12
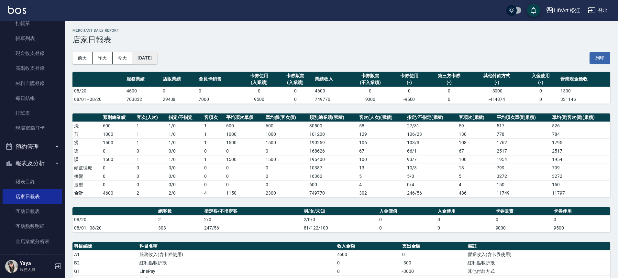
click at [157, 54] on button "[DATE]" at bounding box center [144, 58] width 25 height 12
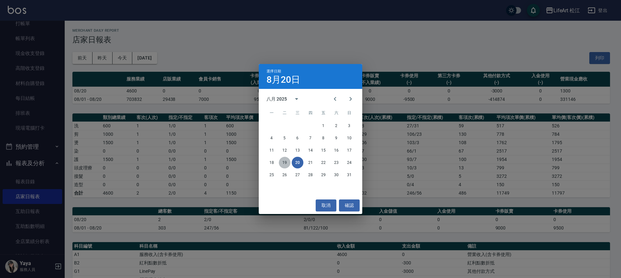
click at [286, 161] on button "19" at bounding box center [285, 163] width 12 height 12
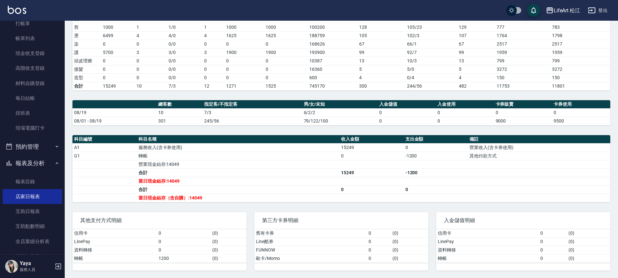
scroll to position [107, 0]
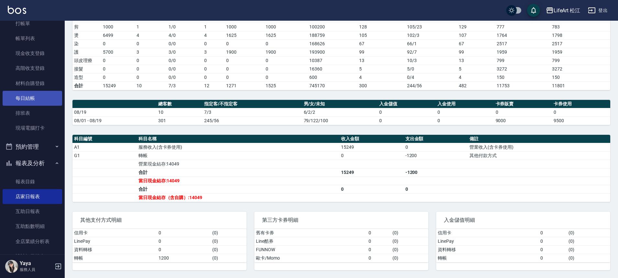
click at [41, 100] on link "每日結帳" at bounding box center [33, 98] width 60 height 15
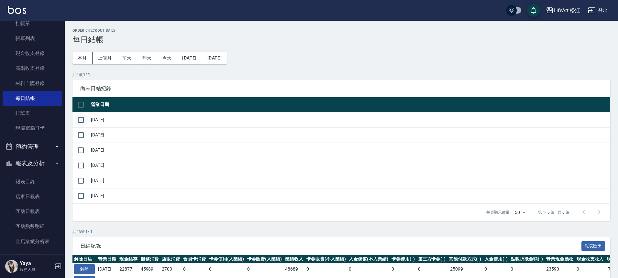
click at [80, 121] on input "checkbox" at bounding box center [81, 120] width 14 height 14
checkbox input "true"
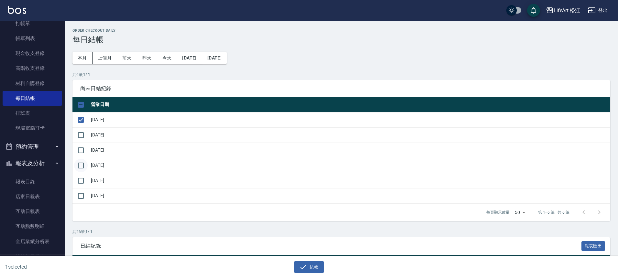
click at [84, 164] on input "checkbox" at bounding box center [81, 166] width 14 height 14
checkbox input "true"
click at [82, 138] on input "checkbox" at bounding box center [81, 135] width 14 height 14
checkbox input "true"
click at [83, 181] on input "checkbox" at bounding box center [81, 181] width 14 height 14
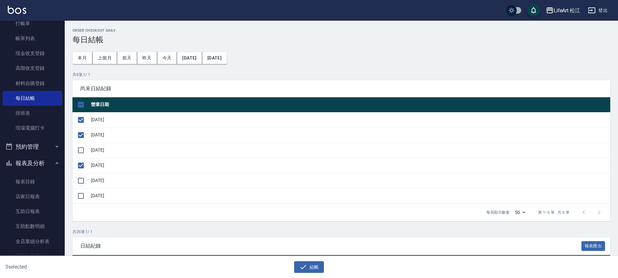
checkbox input "true"
click at [301, 265] on icon "button" at bounding box center [303, 267] width 8 height 8
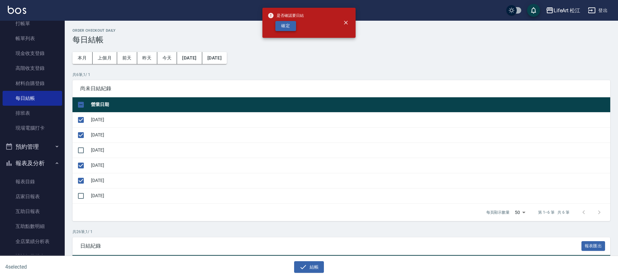
click at [288, 27] on button "確定" at bounding box center [285, 26] width 21 height 10
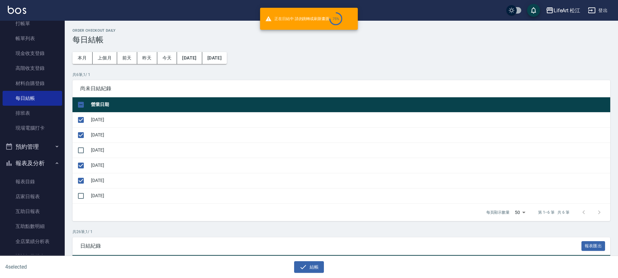
checkbox input "false"
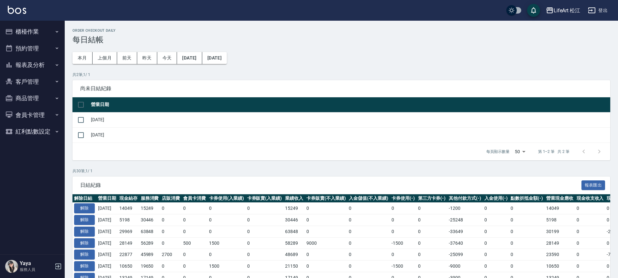
click at [27, 35] on button "櫃檯作業" at bounding box center [33, 31] width 60 height 17
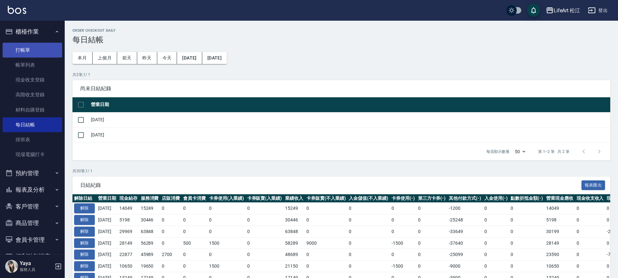
click at [37, 56] on link "打帳單" at bounding box center [33, 50] width 60 height 15
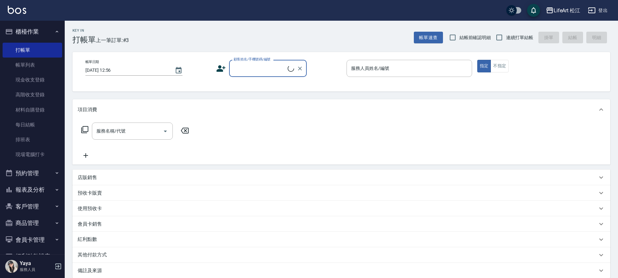
click at [221, 72] on icon at bounding box center [221, 69] width 10 height 10
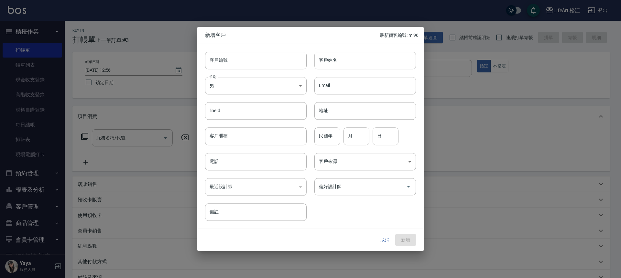
click at [329, 60] on input "客戶姓名" at bounding box center [366, 60] width 102 height 17
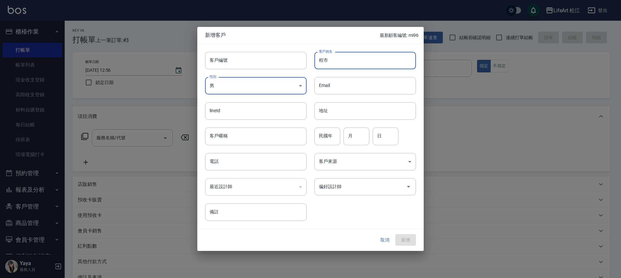
type input "程"
click at [335, 63] on input "程" at bounding box center [366, 60] width 102 height 17
type input "程士維"
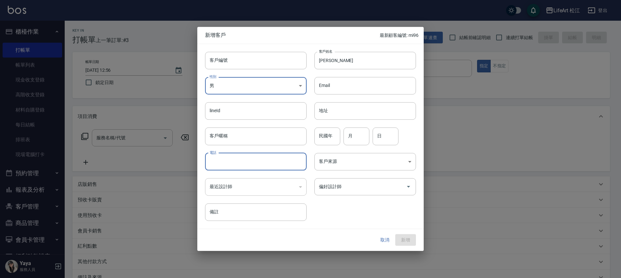
click at [233, 164] on input "電話" at bounding box center [256, 161] width 102 height 17
click at [219, 162] on input "0934164199" at bounding box center [256, 161] width 102 height 17
click at [228, 162] on input "0934164199" at bounding box center [256, 161] width 102 height 17
type input "0934164199"
click at [324, 164] on body "LifeArt 松江 登出 櫃檯作業 打帳單 帳單列表 現金收支登錄 高階收支登錄 材料自購登錄 每日結帳 排班表 現場電腦打卡 預約管理 預約管理 單日預約…" at bounding box center [310, 178] width 621 height 356
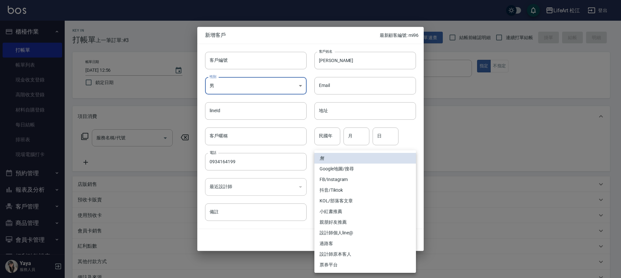
click at [352, 182] on li "FB/Instagram" at bounding box center [366, 179] width 102 height 11
type input "FB/Instagram"
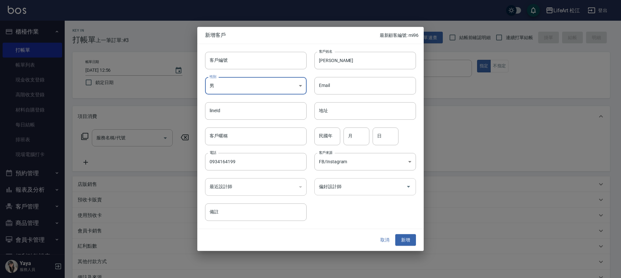
click at [349, 195] on div "偏好設計師" at bounding box center [366, 186] width 102 height 17
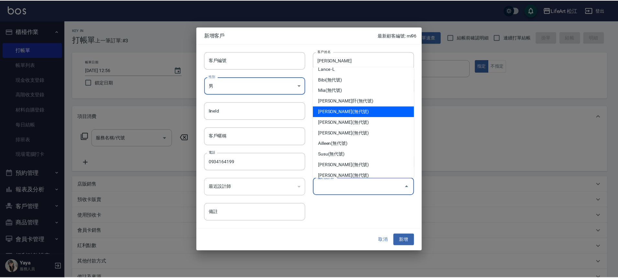
scroll to position [51, 0]
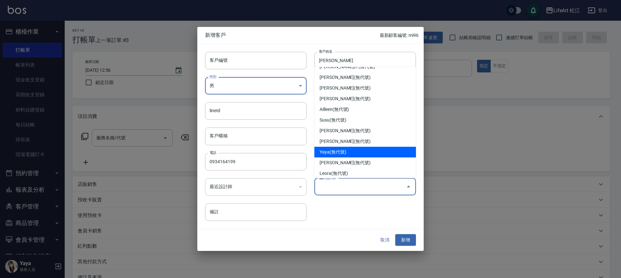
click at [361, 154] on li "Yaya(無代號)" at bounding box center [366, 152] width 102 height 11
type input "Yaya"
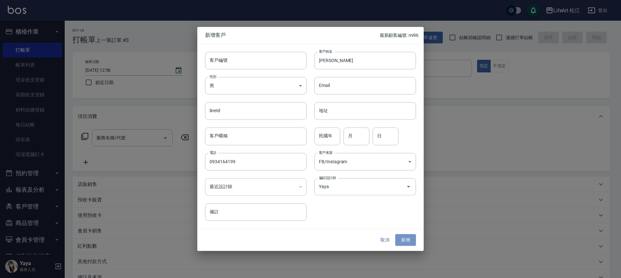
click at [407, 243] on button "新增" at bounding box center [406, 240] width 21 height 12
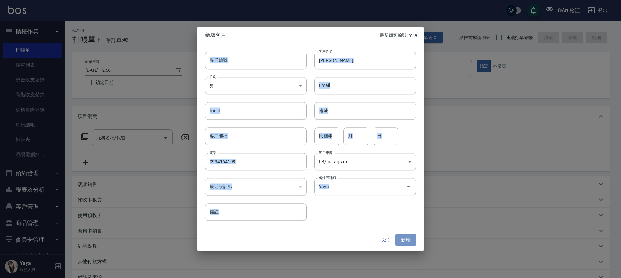
click at [407, 243] on div "取消 新增" at bounding box center [395, 240] width 41 height 12
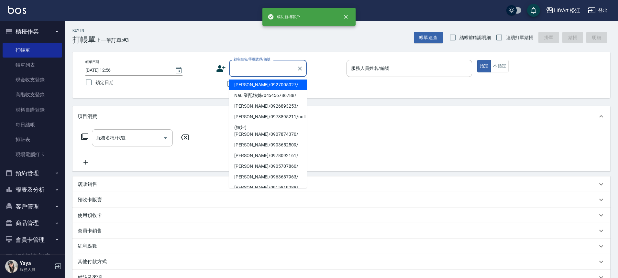
click at [259, 70] on input "顧客姓名/手機號碼/編號" at bounding box center [263, 68] width 62 height 11
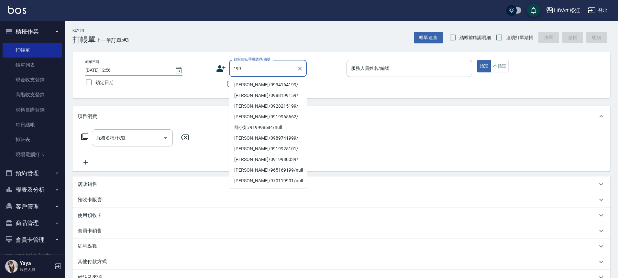
click at [264, 86] on li "程士維/0934164199/" at bounding box center [268, 85] width 78 height 11
type input "程士維/0934164199/"
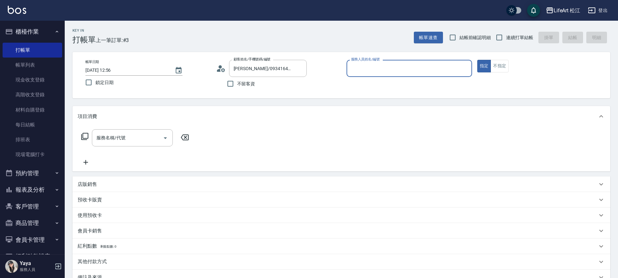
type input "Yaya(無代號)"
click at [115, 139] on div "服務名稱/代號 服務名稱/代號" at bounding box center [132, 137] width 81 height 17
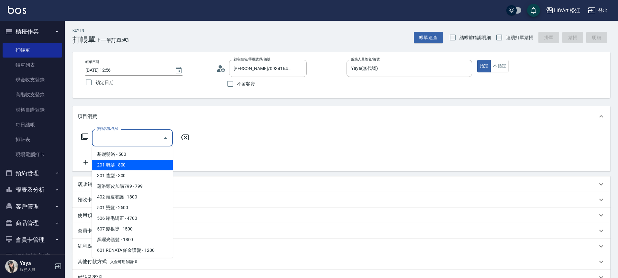
click at [119, 161] on span "201 剪髮 - 800" at bounding box center [132, 165] width 81 height 11
type input "201 剪髮(201)"
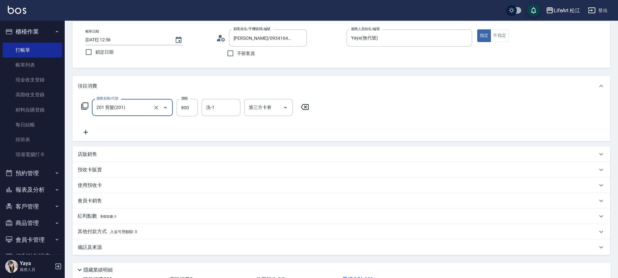
scroll to position [81, 0]
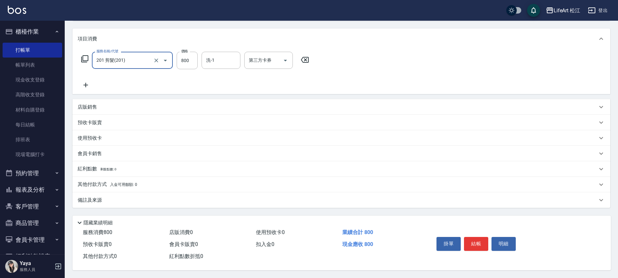
click at [135, 199] on div "備註及來源" at bounding box center [338, 200] width 520 height 7
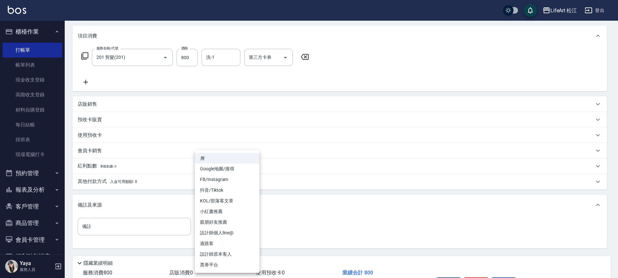
click at [202, 225] on body "LifeArt 松江 登出 櫃檯作業 打帳單 帳單列表 現金收支登錄 高階收支登錄 材料自購登錄 每日結帳 排班表 現場電腦打卡 預約管理 預約管理 單日預約…" at bounding box center [309, 118] width 618 height 399
click at [215, 176] on li "FB/Instagram" at bounding box center [227, 179] width 65 height 11
type input "FB/Instagram"
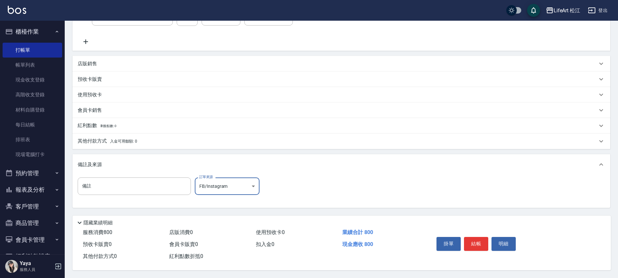
scroll to position [124, 0]
click at [390, 207] on div "Key In 打帳單 上一筆訂單:#3 帳單速查 結帳前確認明細 連續打單結帳 掛單 結帳 明細 帳單日期 2025/08/20 12:56 鎖定日期 顧客姓…" at bounding box center [341, 89] width 553 height 379
click at [472, 240] on button "結帳" at bounding box center [476, 244] width 24 height 14
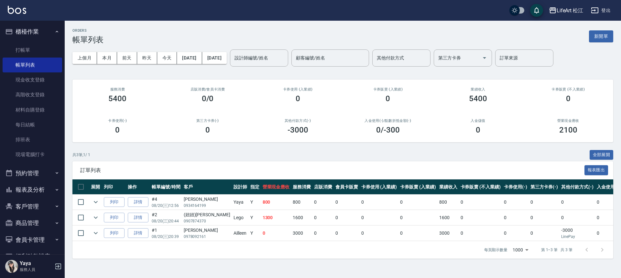
click at [45, 33] on button "櫃檯作業" at bounding box center [33, 31] width 60 height 17
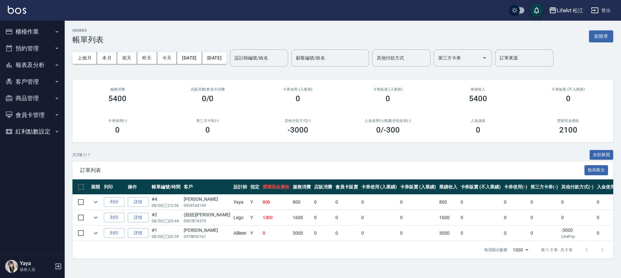
click at [469, 36] on div "ORDERS 帳單列表 新開單" at bounding box center [342, 36] width 541 height 16
click at [199, 53] on button "[DATE]" at bounding box center [189, 58] width 25 height 12
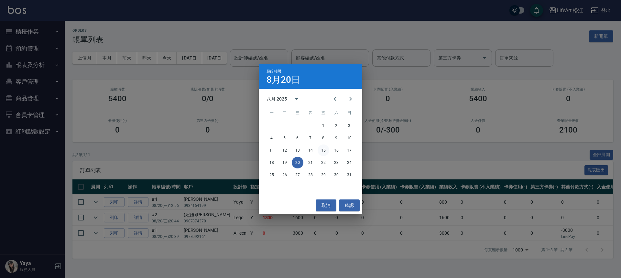
click at [323, 151] on button "15" at bounding box center [324, 151] width 12 height 12
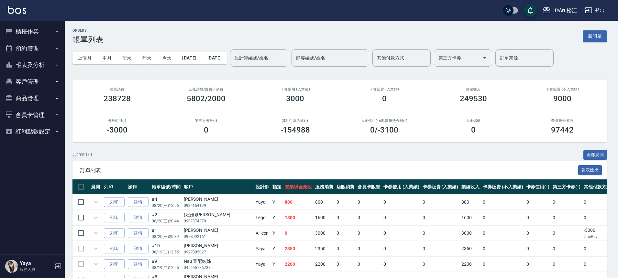
click at [276, 55] on div "設計師編號/姓名 設計師編號/姓名" at bounding box center [259, 58] width 58 height 17
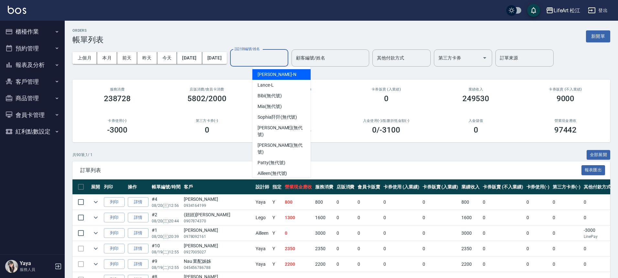
drag, startPoint x: 289, startPoint y: 57, endPoint x: 287, endPoint y: 63, distance: 6.0
click at [260, 51] on label "設計師編號/姓名" at bounding box center [247, 49] width 25 height 5
click at [285, 57] on input "設計師編號/姓名" at bounding box center [259, 57] width 52 height 11
click at [285, 62] on input "設計師編號/姓名" at bounding box center [259, 57] width 52 height 11
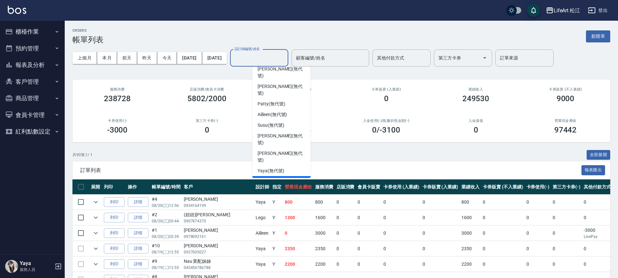
scroll to position [59, 0]
click at [289, 187] on div "Leora (無代號)" at bounding box center [281, 192] width 58 height 11
type input "Leora(無代號)"
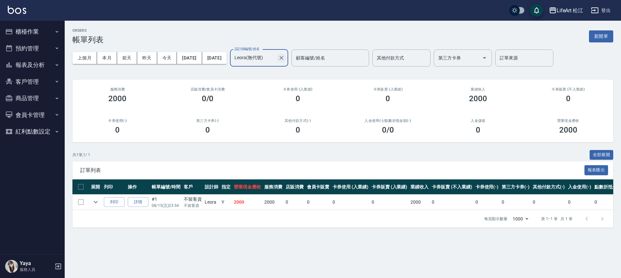
click at [285, 56] on icon "Clear" at bounding box center [281, 58] width 6 height 6
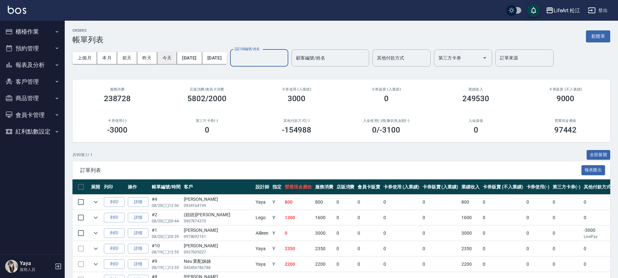
click at [171, 57] on button "今天" at bounding box center [167, 58] width 20 height 12
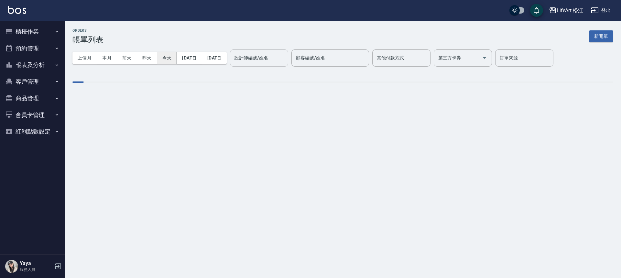
click at [171, 57] on button "今天" at bounding box center [167, 58] width 20 height 12
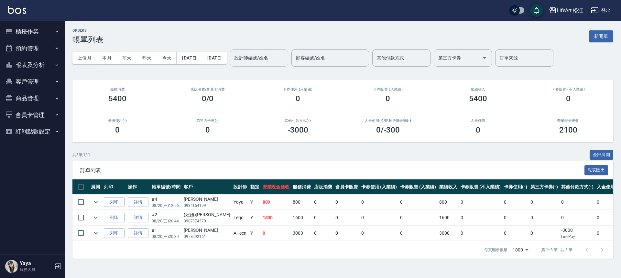
click at [171, 34] on div "ORDERS 帳單列表 新開單" at bounding box center [342, 36] width 541 height 16
click at [227, 59] on button "[DATE]" at bounding box center [214, 58] width 25 height 12
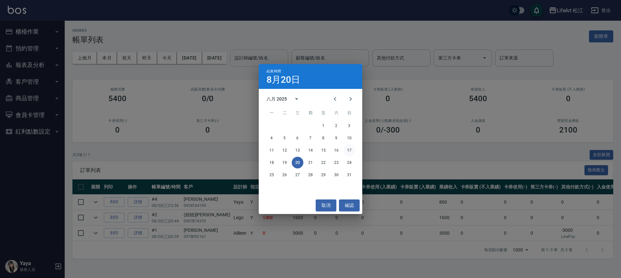
click at [344, 152] on button "17" at bounding box center [350, 151] width 12 height 12
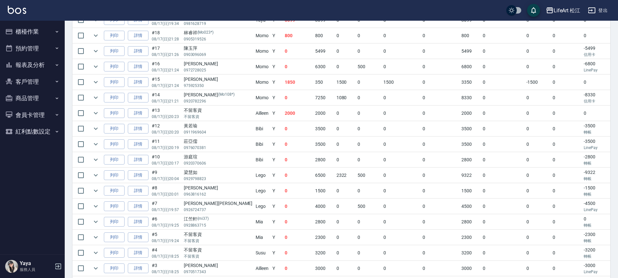
scroll to position [222, 0]
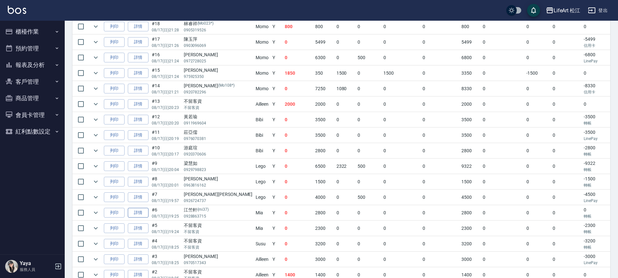
click at [138, 215] on link "詳情" at bounding box center [138, 213] width 21 height 10
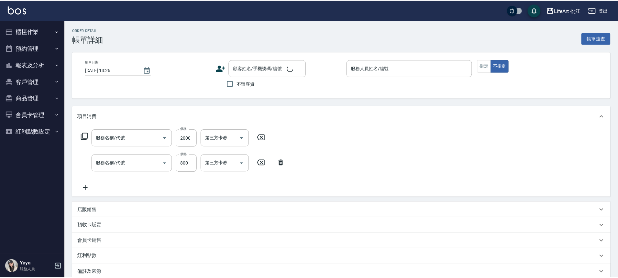
scroll to position [16, 0]
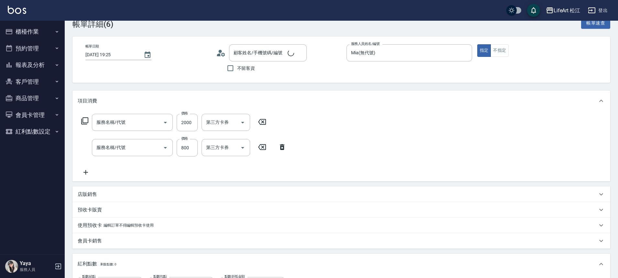
type input "[DATE] 19:25"
type input "Mia(無代號)"
type input "5"
type input "2800"
type input "設計師原本客人"
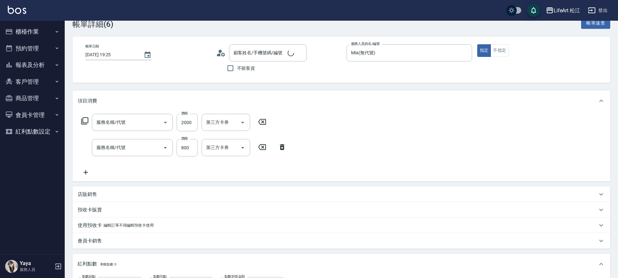
type input "501 燙髮(501)"
type input "201 剪髮(201)"
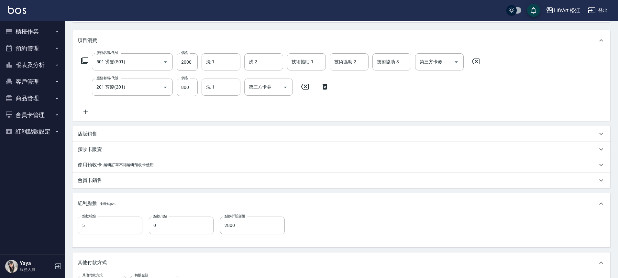
scroll to position [131, 0]
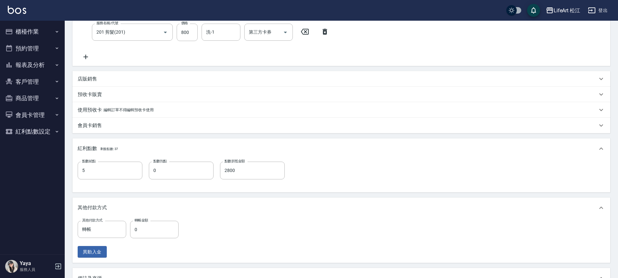
type input "[PERSON_NAME]/0928863715/mi37"
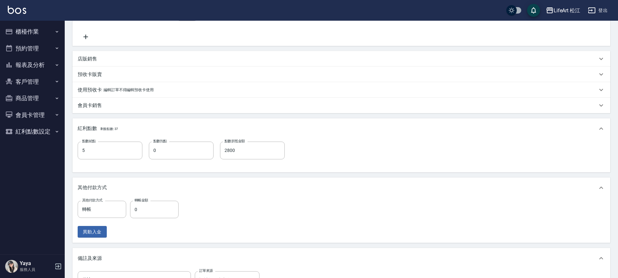
scroll to position [159, 0]
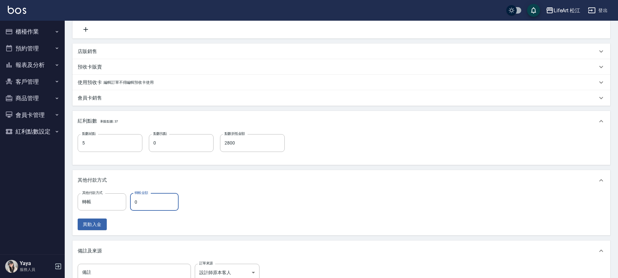
click at [165, 206] on input "0" at bounding box center [154, 202] width 49 height 17
drag, startPoint x: 249, startPoint y: 144, endPoint x: 194, endPoint y: 145, distance: 55.0
click at [237, 146] on input "2800" at bounding box center [252, 142] width 65 height 17
click at [194, 145] on input "0" at bounding box center [181, 142] width 65 height 17
click at [234, 141] on input "2800" at bounding box center [252, 142] width 65 height 17
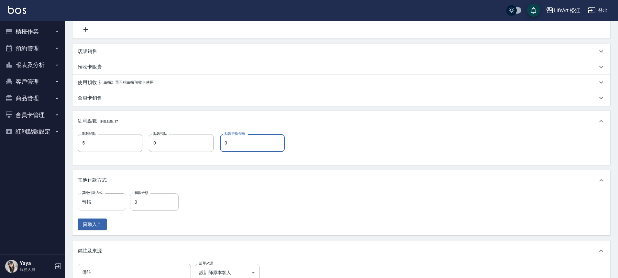
type input "0"
click at [149, 208] on input "0" at bounding box center [154, 202] width 49 height 17
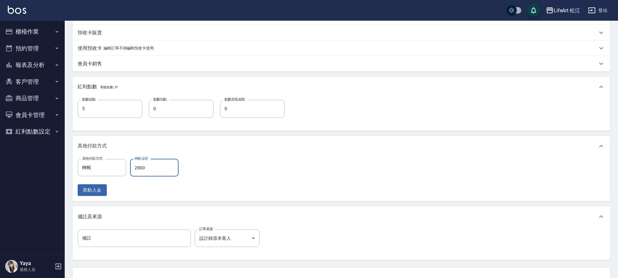
scroll to position [245, 0]
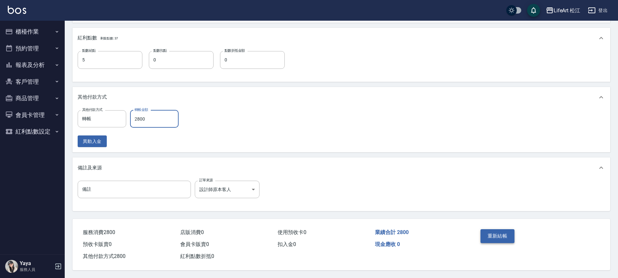
type input "2800"
click at [503, 234] on button "重新結帳" at bounding box center [498, 236] width 34 height 14
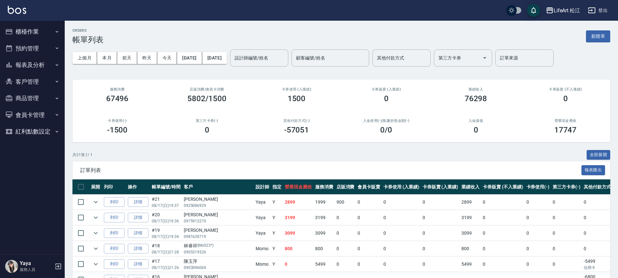
click at [53, 38] on button "櫃檯作業" at bounding box center [33, 31] width 60 height 17
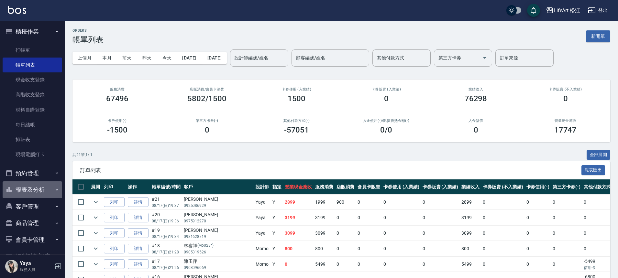
click at [50, 185] on button "報表及分析" at bounding box center [33, 190] width 60 height 17
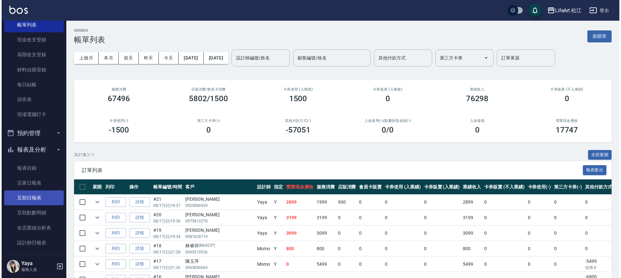
scroll to position [70, 0]
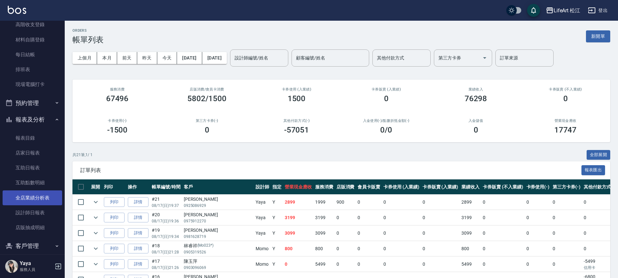
click at [44, 201] on link "全店業績分析表" at bounding box center [33, 198] width 60 height 15
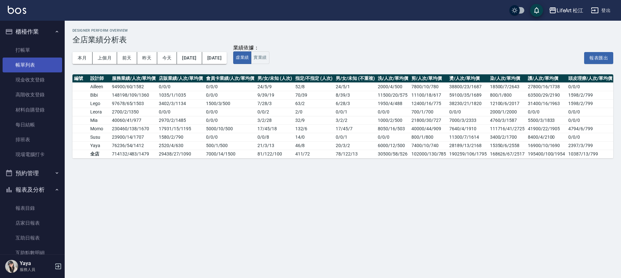
click at [35, 62] on link "帳單列表" at bounding box center [33, 65] width 60 height 15
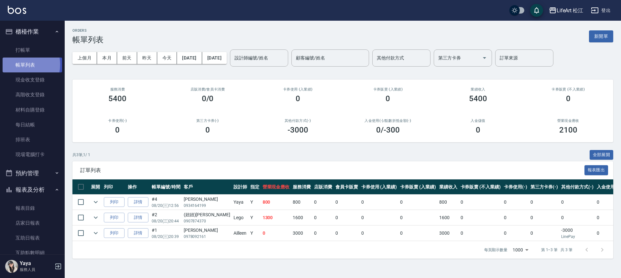
click at [19, 65] on link "帳單列表" at bounding box center [33, 65] width 60 height 15
click at [282, 60] on input "設計師編號/姓名" at bounding box center [259, 57] width 52 height 11
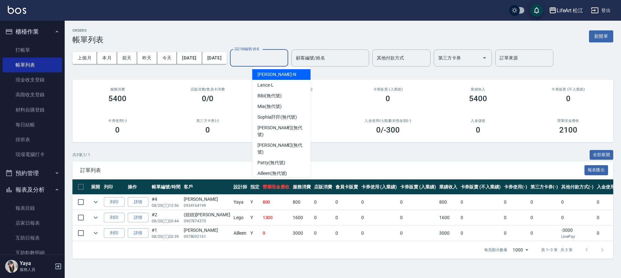
click at [218, 32] on div "ORDERS 帳單列表 新開單" at bounding box center [342, 36] width 541 height 16
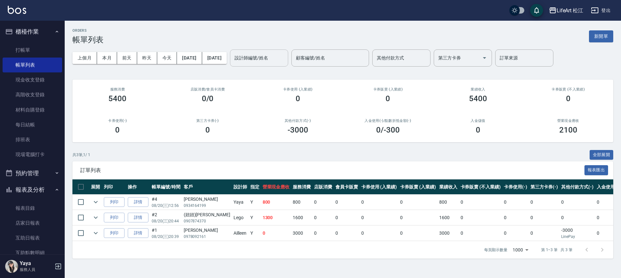
click at [260, 55] on input "設計師編號/姓名" at bounding box center [259, 57] width 52 height 11
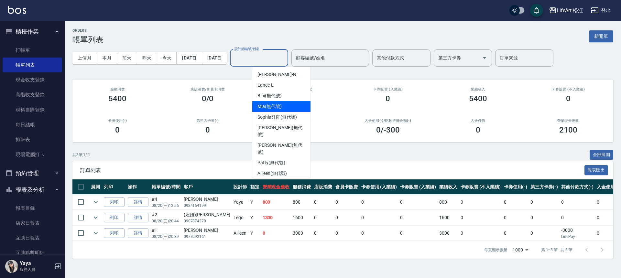
click at [278, 108] on span "Mia (無代號)" at bounding box center [270, 106] width 24 height 7
type input "Mia(無代號)"
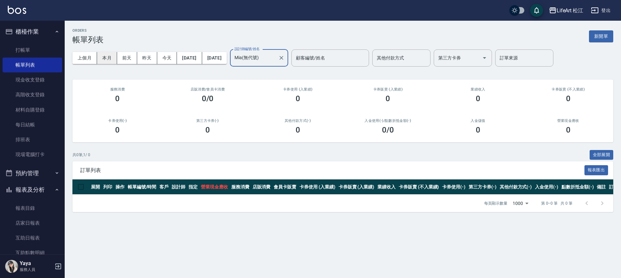
click at [113, 59] on button "本月" at bounding box center [107, 58] width 20 height 12
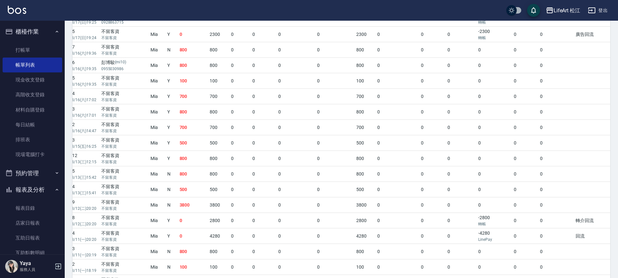
scroll to position [204, 0]
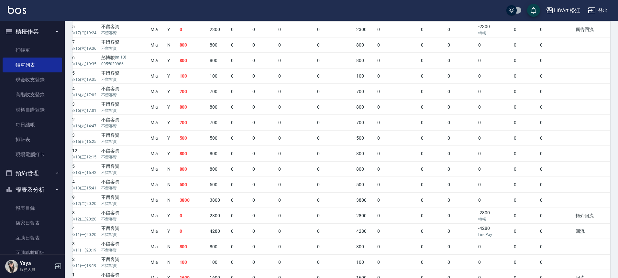
click at [178, 230] on td "0" at bounding box center [193, 231] width 30 height 15
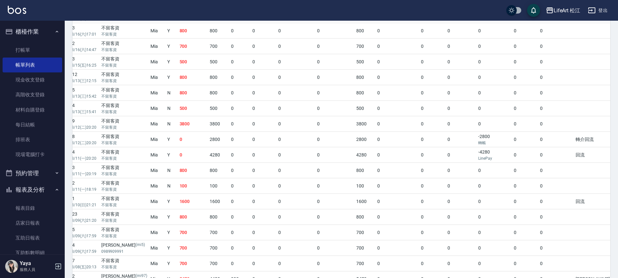
scroll to position [282, 0]
click at [180, 199] on td "1600" at bounding box center [193, 199] width 30 height 15
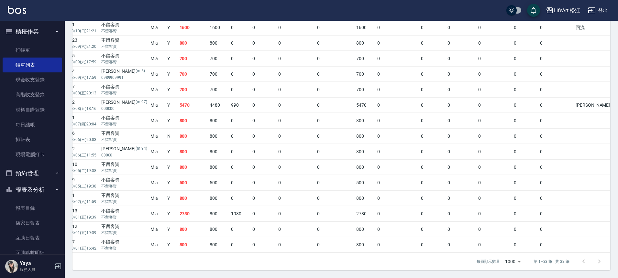
scroll to position [447, 0]
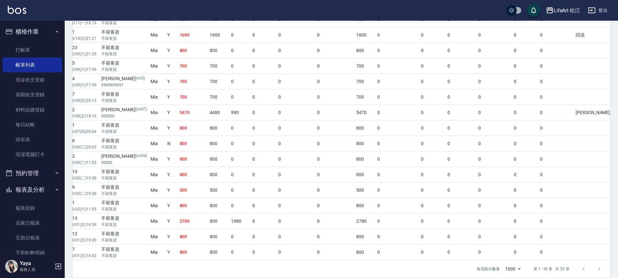
click at [539, 39] on td "0" at bounding box center [557, 35] width 36 height 15
drag, startPoint x: 506, startPoint y: 41, endPoint x: 414, endPoint y: 43, distance: 91.9
click at [414, 43] on tbody "列印 詳情 #2 08/18 (一) 13:49 楊昀 0905119326 Mia N 0 800 0 0 0 0 800 0 0 0 -800 轉帳 0 …" at bounding box center [324, 4] width 668 height 513
click at [125, 38] on p "不留客資" at bounding box center [124, 39] width 46 height 6
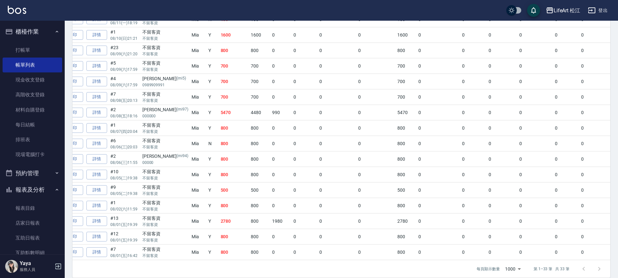
scroll to position [0, 39]
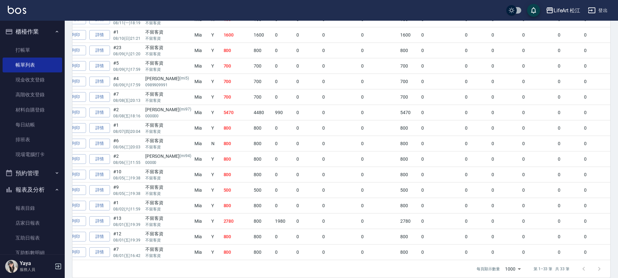
click at [169, 39] on p "不留客資" at bounding box center [168, 39] width 46 height 6
click at [99, 36] on link "詳情" at bounding box center [99, 35] width 21 height 10
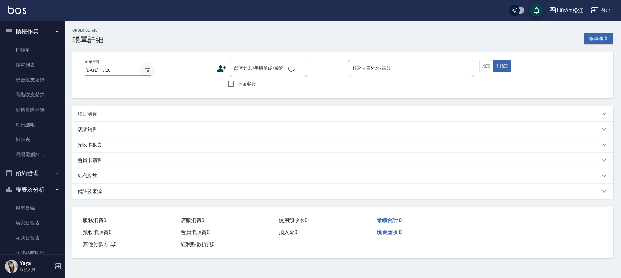
type input "2025/08/10 21:21"
checkbox input "true"
type input "Mia(無代號)"
type input "回流"
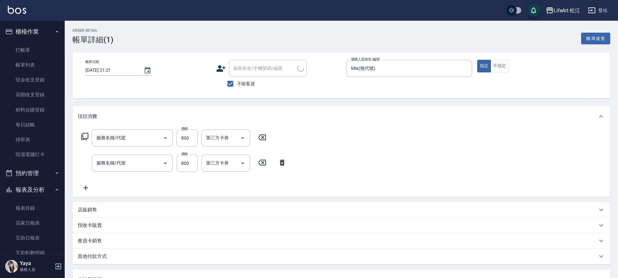
type input "701 染髮(701)"
type input "201 剪髮(201)"
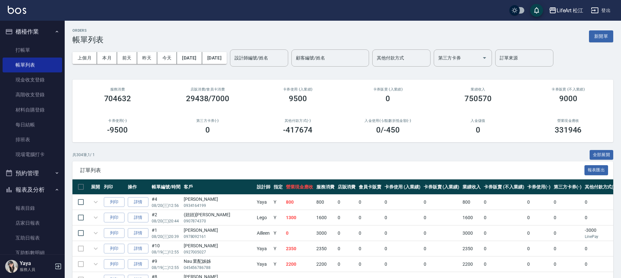
click at [266, 52] on input "設計師編號/姓名" at bounding box center [259, 57] width 52 height 11
click at [268, 55] on label "設計師編號/姓名" at bounding box center [252, 58] width 34 height 6
click at [268, 52] on input "設計師編號/姓名" at bounding box center [259, 57] width 52 height 11
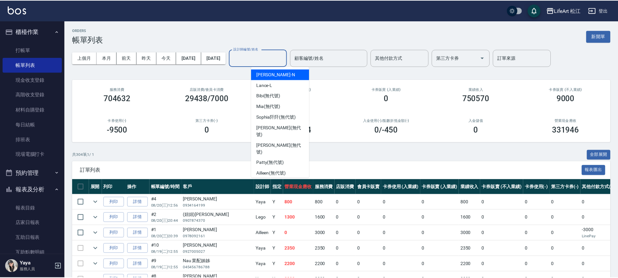
scroll to position [10, 0]
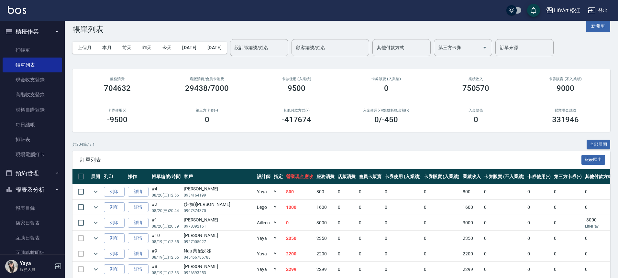
click at [26, 11] on div "LifeArt 松江 登出" at bounding box center [309, 10] width 618 height 21
click at [261, 51] on input "設計師編號/姓名" at bounding box center [259, 47] width 52 height 11
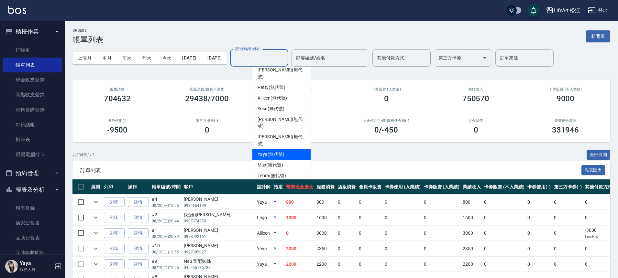
scroll to position [0, 0]
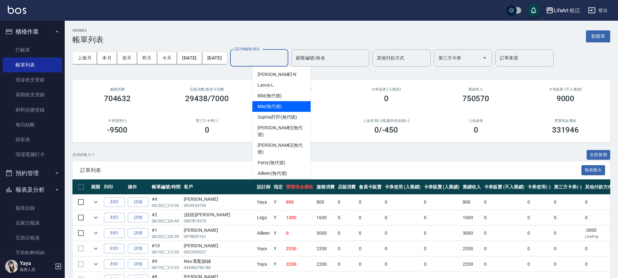
click at [275, 102] on div "Mia (無代號)" at bounding box center [281, 106] width 58 height 11
type input "Mia(無代號)"
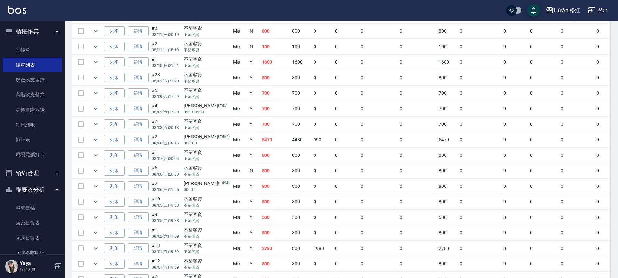
scroll to position [459, 0]
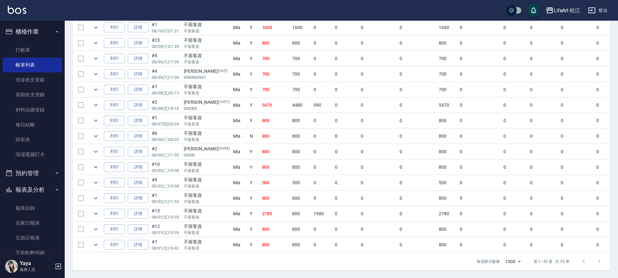
click at [189, 253] on div "每頁顯示數量 1000 1000 第 1–33 筆 共 33 筆" at bounding box center [341, 261] width 538 height 17
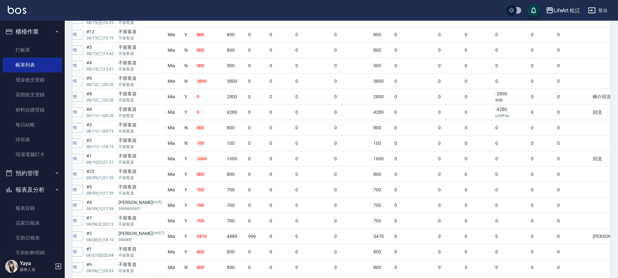
scroll to position [322, 0]
drag, startPoint x: 142, startPoint y: 112, endPoint x: 150, endPoint y: 115, distance: 7.9
click at [150, 115] on tr "列印 詳情 #4 08/11 (一) 20:20 不留客資 不留客資 Mia Y 0 4280 0 0 0 0 4280 0 0 0 -4280 LinePa…" at bounding box center [341, 113] width 668 height 15
click at [166, 115] on td "Mia" at bounding box center [174, 113] width 17 height 15
click at [196, 112] on td "0" at bounding box center [210, 113] width 30 height 15
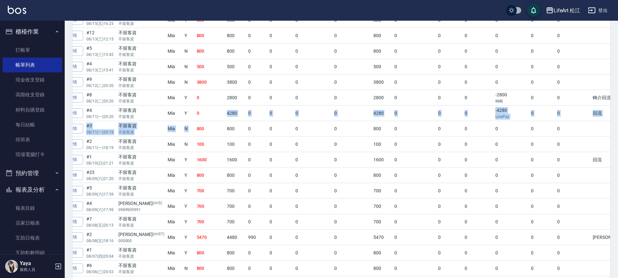
drag, startPoint x: 199, startPoint y: 117, endPoint x: 202, endPoint y: 123, distance: 6.8
click at [202, 123] on tbody "列印 詳情 #2 08/18 (一) 13:49 楊昀 0905119326 Mia N 0 800 0 0 0 0 800 0 0 0 -800 轉帳 0 …" at bounding box center [341, 129] width 668 height 513
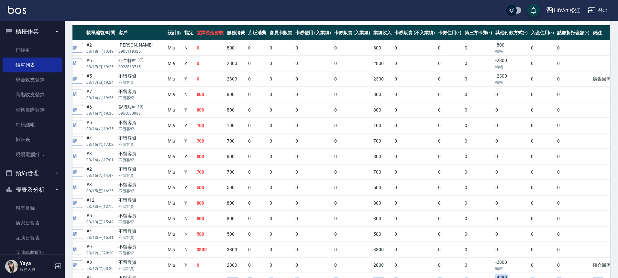
scroll to position [151, 0]
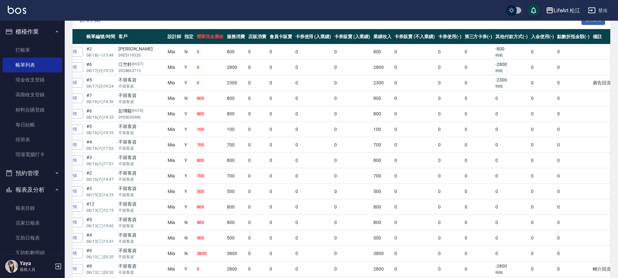
click at [111, 81] on td "#5 08/17 (日) 19:24" at bounding box center [101, 82] width 32 height 15
click at [123, 90] on tr "列印 詳情 #5 08/17 (日) 19:24 不留客資 不留客資 Mia Y 0 2300 0 0 0 0 2300 0 0 0 -2300 轉帳 0 0…" at bounding box center [341, 82] width 668 height 15
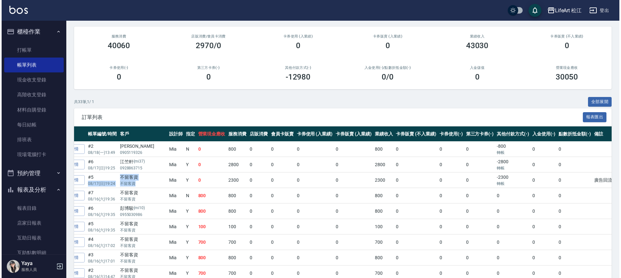
scroll to position [0, 0]
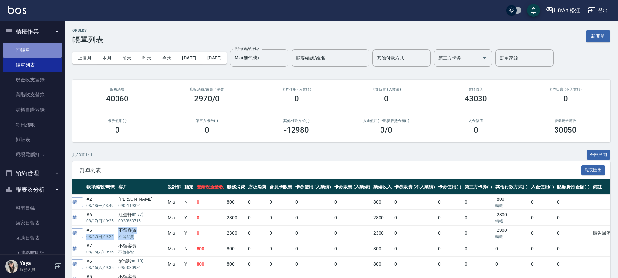
click at [41, 52] on link "打帳單" at bounding box center [33, 50] width 60 height 15
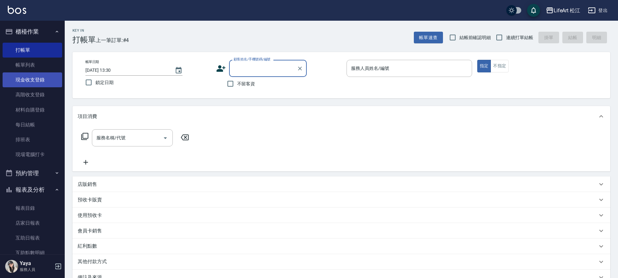
click at [40, 81] on link "現金收支登錄" at bounding box center [33, 79] width 60 height 15
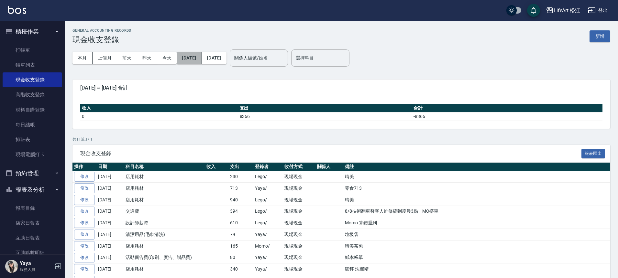
click at [202, 60] on button "[DATE]" at bounding box center [189, 58] width 25 height 12
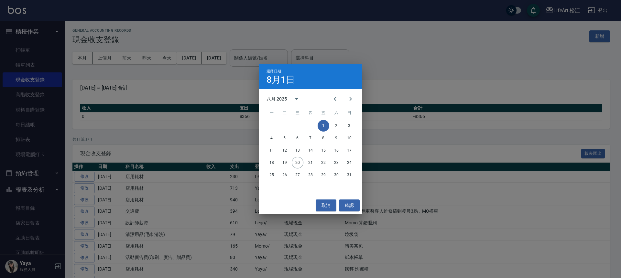
click at [243, 82] on div "選擇日期 8月1日 八月 2025 一 二 三 四 五 六 日 1 2 3 4 5 6 7 8 9 10 11 12 13 14 15 16 17 18 19…" at bounding box center [310, 139] width 621 height 278
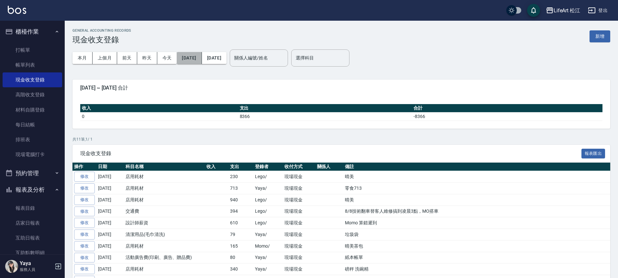
click at [202, 61] on button "[DATE]" at bounding box center [189, 58] width 25 height 12
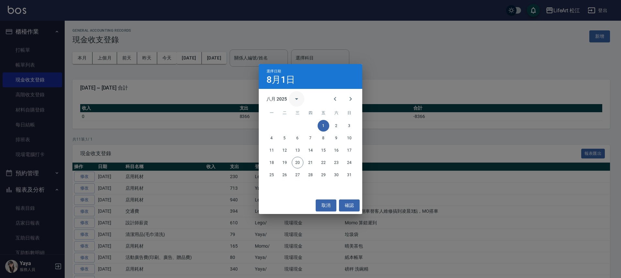
click at [291, 99] on button "calendar view is open, switch to year view" at bounding box center [297, 99] width 16 height 16
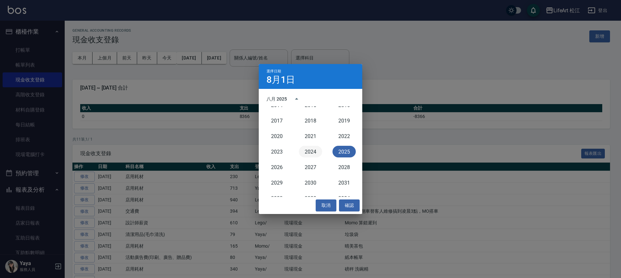
click at [309, 155] on button "2024" at bounding box center [310, 152] width 23 height 12
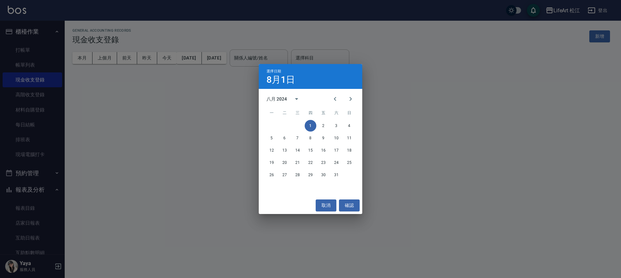
click at [200, 59] on div "選擇日期 8月1日 八月 2024 一 二 三 四 五 六 日 1 2 3 4 5 6 7 8 9 10 11 12 13 14 15 16 17 18 19…" at bounding box center [310, 139] width 621 height 278
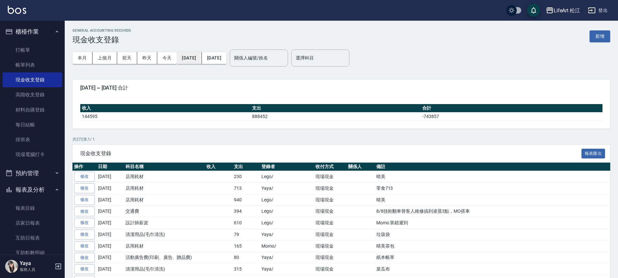
click at [202, 59] on button "2024/08/01" at bounding box center [189, 58] width 25 height 12
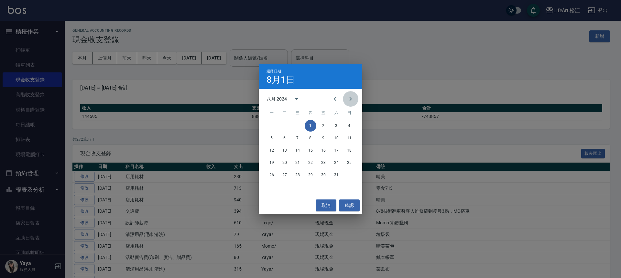
click at [349, 97] on icon "Next month" at bounding box center [351, 99] width 8 height 8
click at [349, 98] on icon "Next month" at bounding box center [351, 99] width 8 height 8
click at [285, 125] on button "1" at bounding box center [285, 126] width 12 height 12
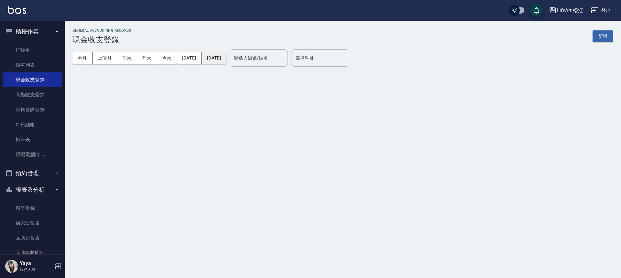
click at [227, 63] on button "[DATE]" at bounding box center [214, 58] width 25 height 12
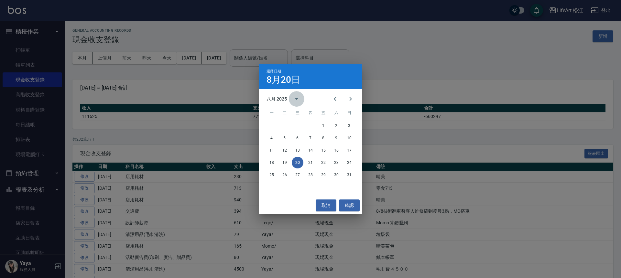
click at [297, 98] on icon "calendar view is open, switch to year view" at bounding box center [297, 99] width 8 height 8
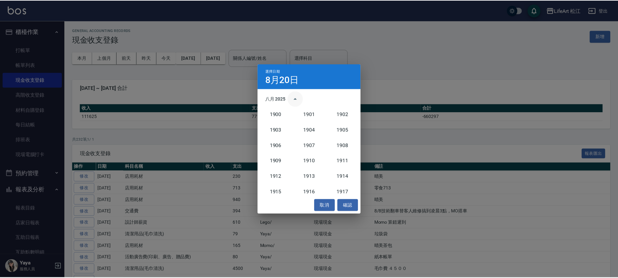
scroll to position [599, 0]
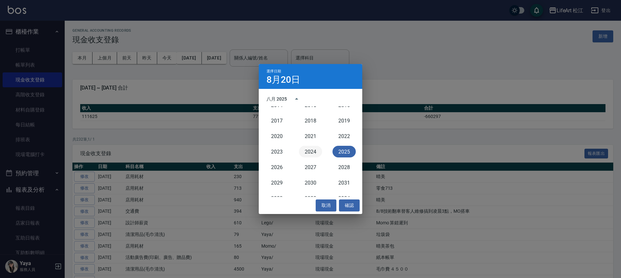
click at [309, 152] on button "2024" at bounding box center [310, 152] width 23 height 12
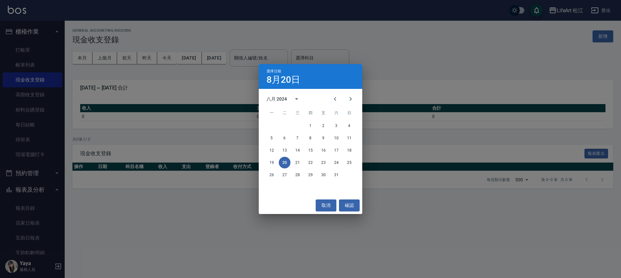
click at [235, 61] on div "選擇日期 8月20日 八月 2024 一 二 三 四 五 六 日 1 2 3 4 5 6 7 8 9 10 11 12 13 14 15 16 17 18 1…" at bounding box center [310, 139] width 621 height 278
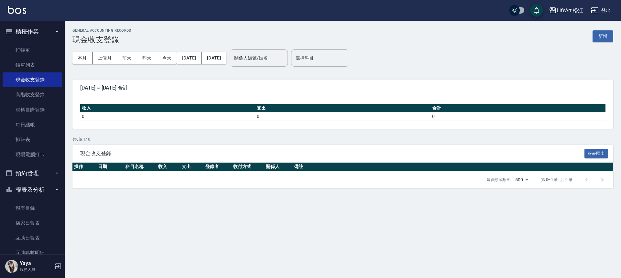
click at [227, 61] on button "2024/08/20" at bounding box center [214, 58] width 25 height 12
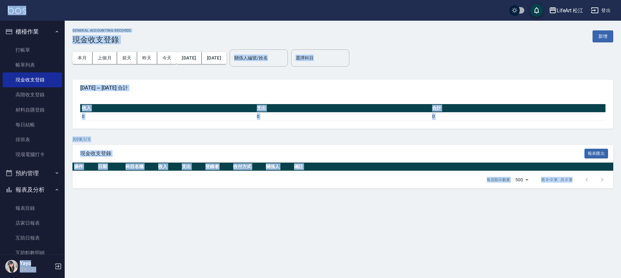
click at [227, 61] on button "2024/08/20" at bounding box center [214, 58] width 25 height 12
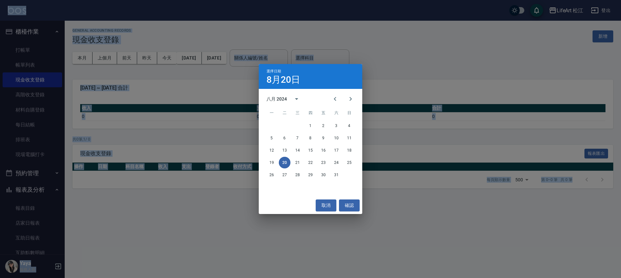
click at [235, 61] on div "選擇日期 8月20日 八月 2024 一 二 三 四 五 六 日 1 2 3 4 5 6 7 8 9 10 11 12 13 14 15 16 17 18 1…" at bounding box center [310, 139] width 621 height 278
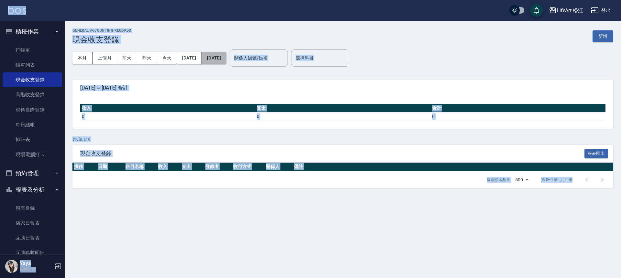
click at [227, 59] on button "2024/08/20" at bounding box center [214, 58] width 25 height 12
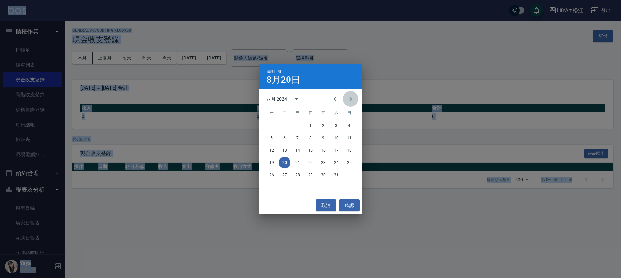
click at [351, 100] on icon "Next month" at bounding box center [351, 99] width 2 height 4
click at [284, 125] on button "1" at bounding box center [285, 126] width 12 height 12
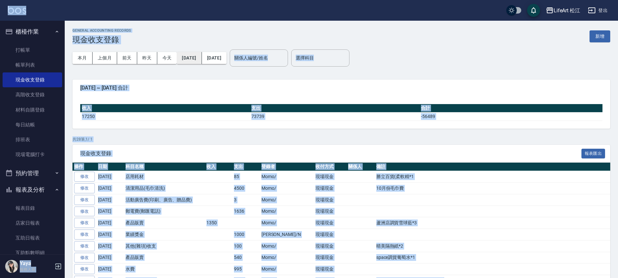
click at [201, 60] on button "2024/08/20" at bounding box center [189, 58] width 25 height 12
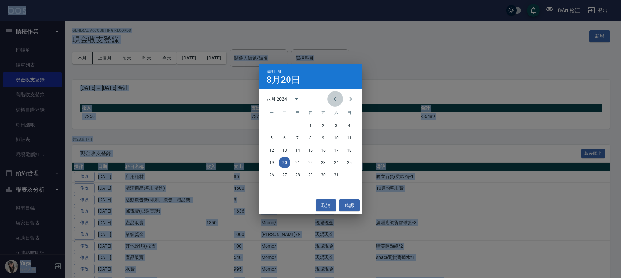
click at [336, 101] on icon "Previous month" at bounding box center [335, 99] width 8 height 8
click at [348, 99] on icon "Next month" at bounding box center [351, 99] width 8 height 8
click at [348, 98] on icon "Next month" at bounding box center [351, 99] width 8 height 8
click at [282, 125] on button "1" at bounding box center [285, 126] width 12 height 12
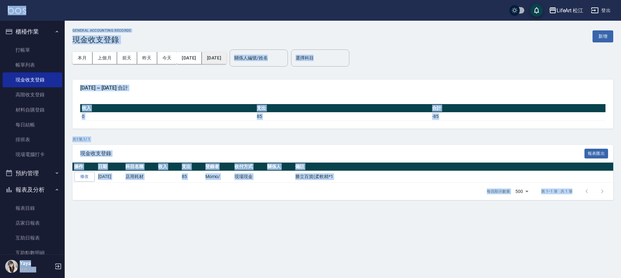
click at [227, 60] on button "2024/10/01" at bounding box center [214, 58] width 25 height 12
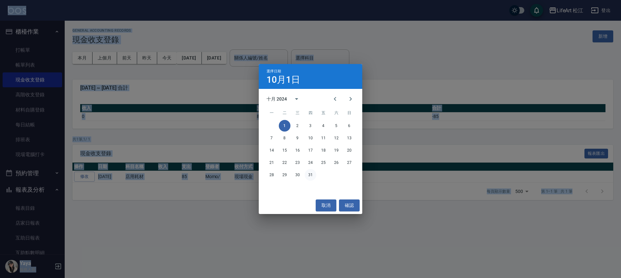
click at [312, 174] on button "31" at bounding box center [311, 175] width 12 height 12
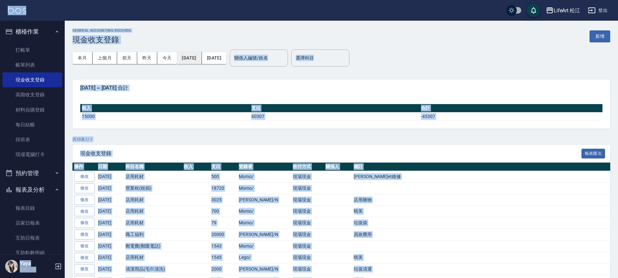
click at [201, 55] on button "2024/10/01" at bounding box center [189, 58] width 25 height 12
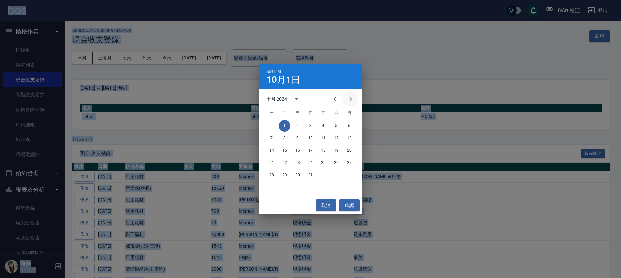
click at [352, 97] on icon "Next month" at bounding box center [351, 99] width 8 height 8
click at [325, 126] on button "1" at bounding box center [324, 126] width 12 height 12
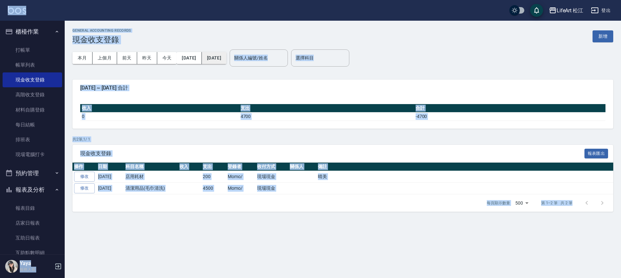
click at [227, 56] on button "2024/11/01" at bounding box center [214, 58] width 25 height 12
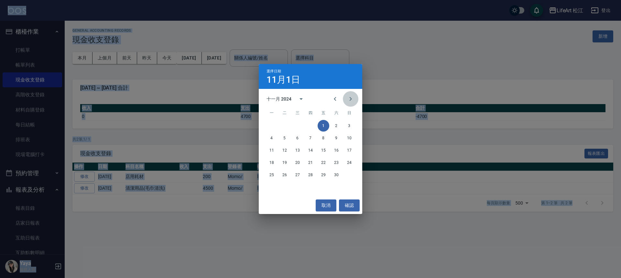
click at [352, 99] on icon "Next month" at bounding box center [351, 99] width 8 height 8
click at [284, 190] on button "31" at bounding box center [285, 188] width 12 height 12
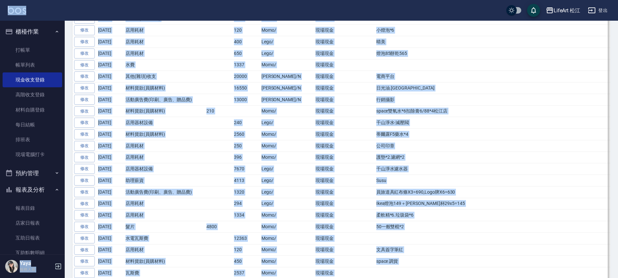
scroll to position [465, 0]
